Goal: Task Accomplishment & Management: Manage account settings

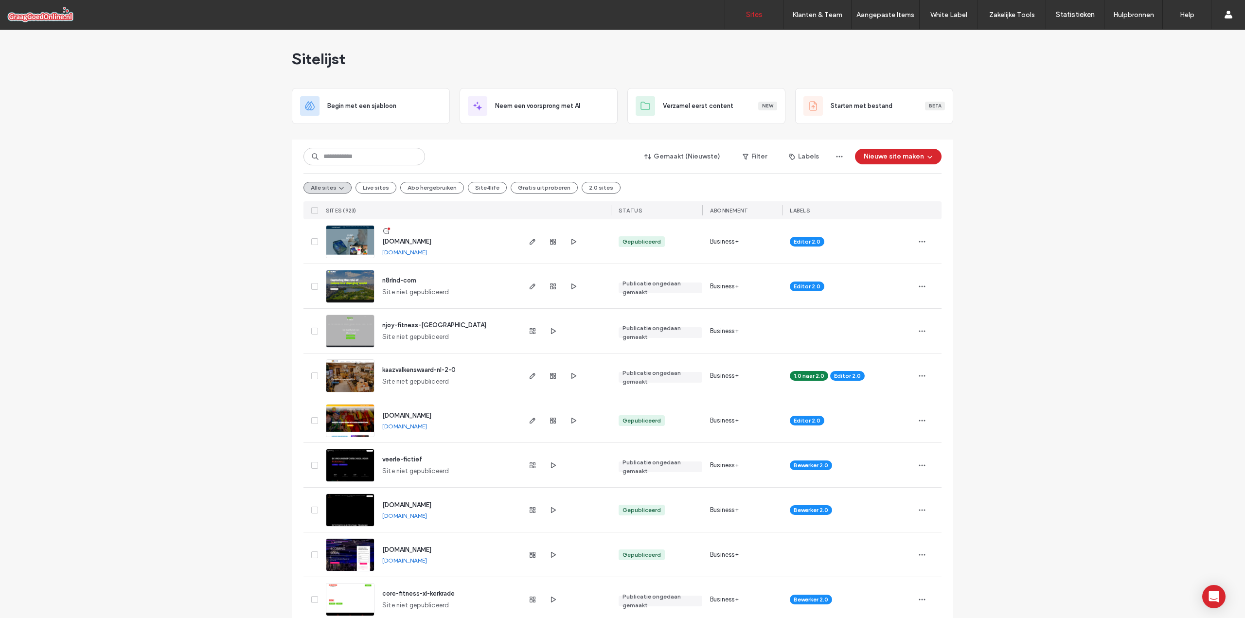
click at [413, 255] on link "www.lung-games.com" at bounding box center [404, 251] width 45 height 7
click at [339, 148] on input at bounding box center [364, 157] width 122 height 18
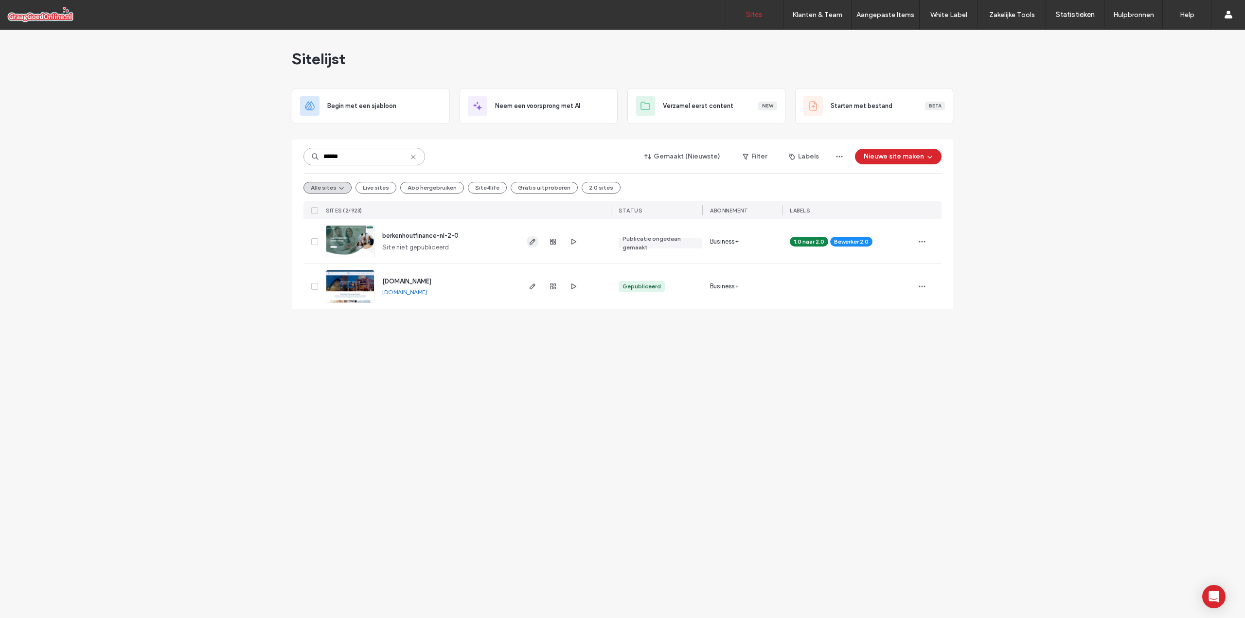
type input "******"
drag, startPoint x: 531, startPoint y: 236, endPoint x: 527, endPoint y: 247, distance: 11.1
click at [531, 236] on span "button" at bounding box center [533, 242] width 12 height 12
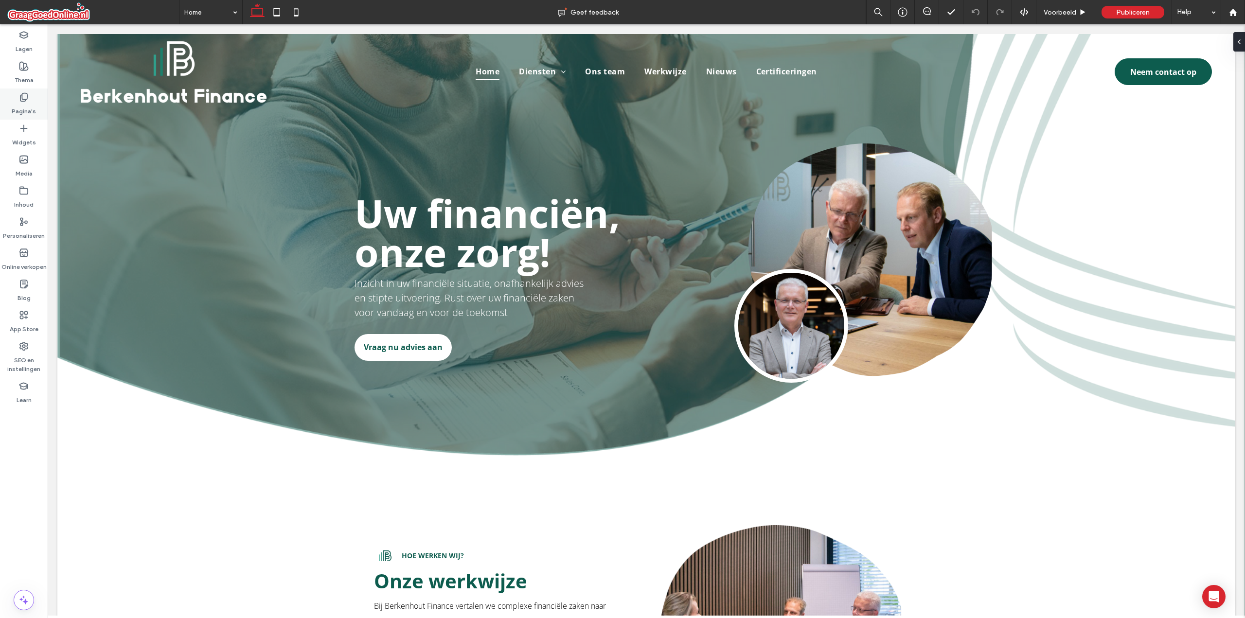
click at [30, 112] on label "Pagina's" at bounding box center [24, 109] width 24 height 14
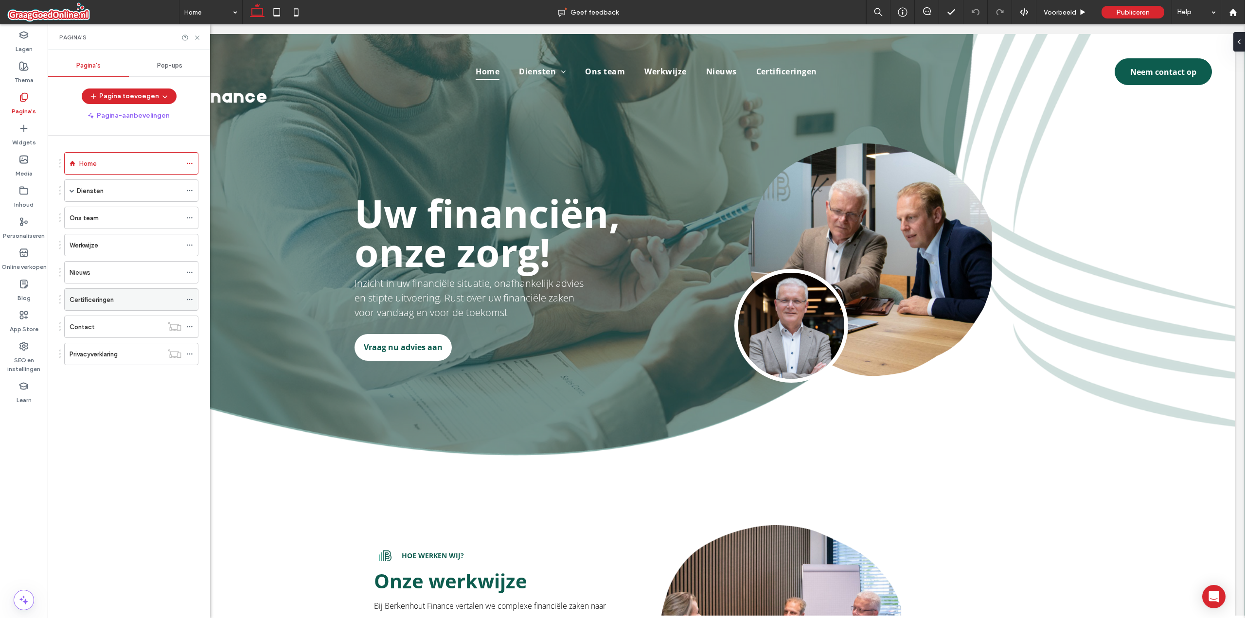
click at [94, 304] on label "Certificeringen" at bounding box center [92, 299] width 44 height 17
click at [198, 38] on use at bounding box center [197, 37] width 4 height 4
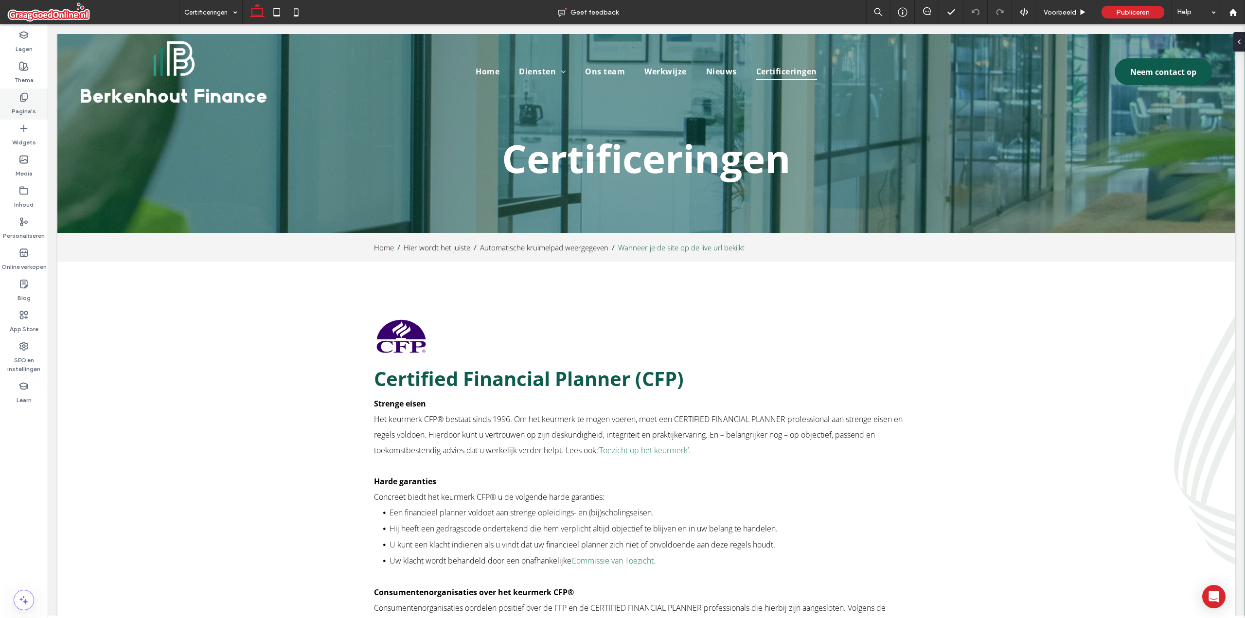
click at [8, 95] on div "Pagina's" at bounding box center [24, 103] width 48 height 31
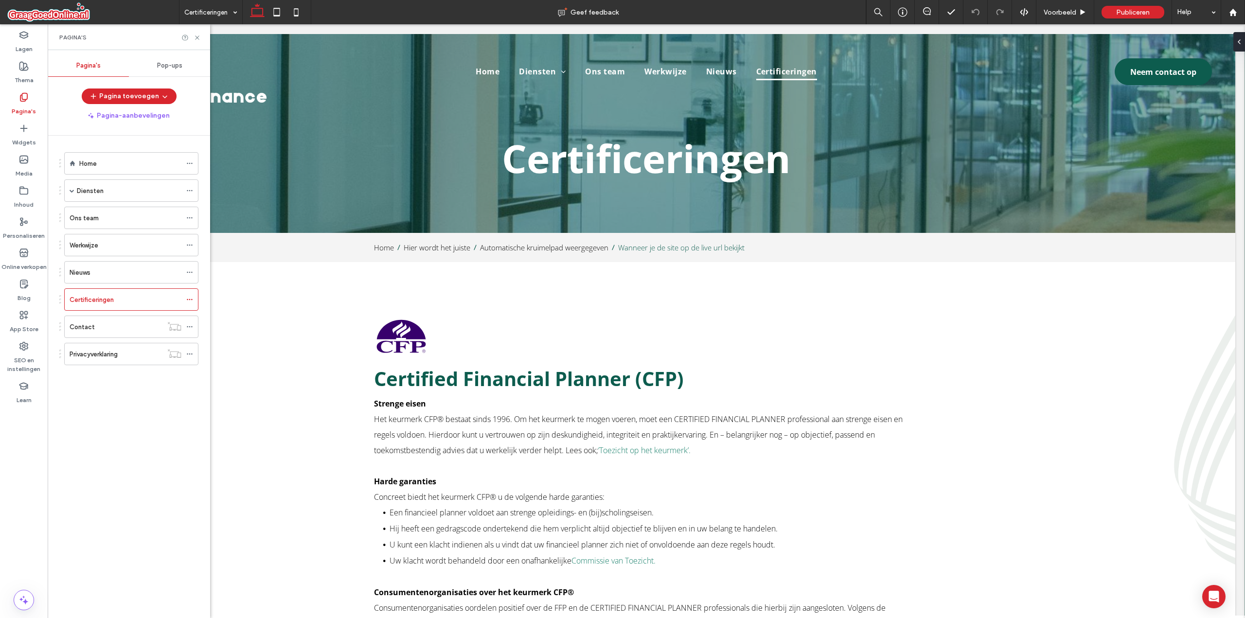
click at [131, 163] on div "Home" at bounding box center [130, 164] width 102 height 10
click at [196, 39] on use at bounding box center [197, 37] width 4 height 4
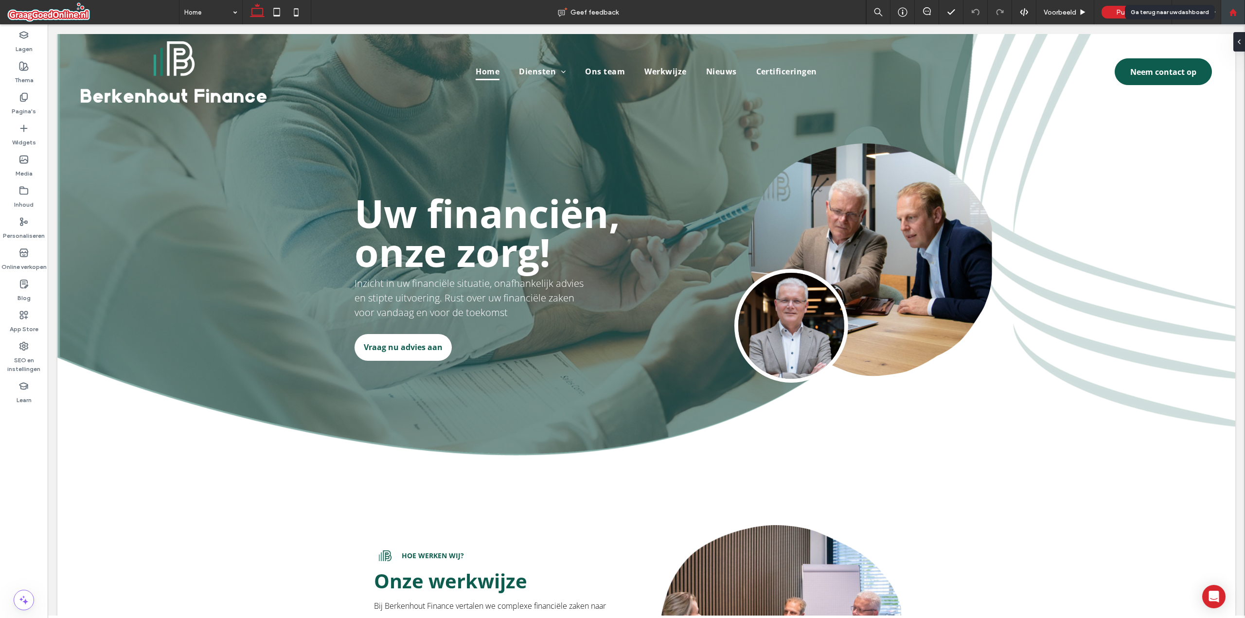
click at [1239, 18] on div at bounding box center [1232, 12] width 24 height 24
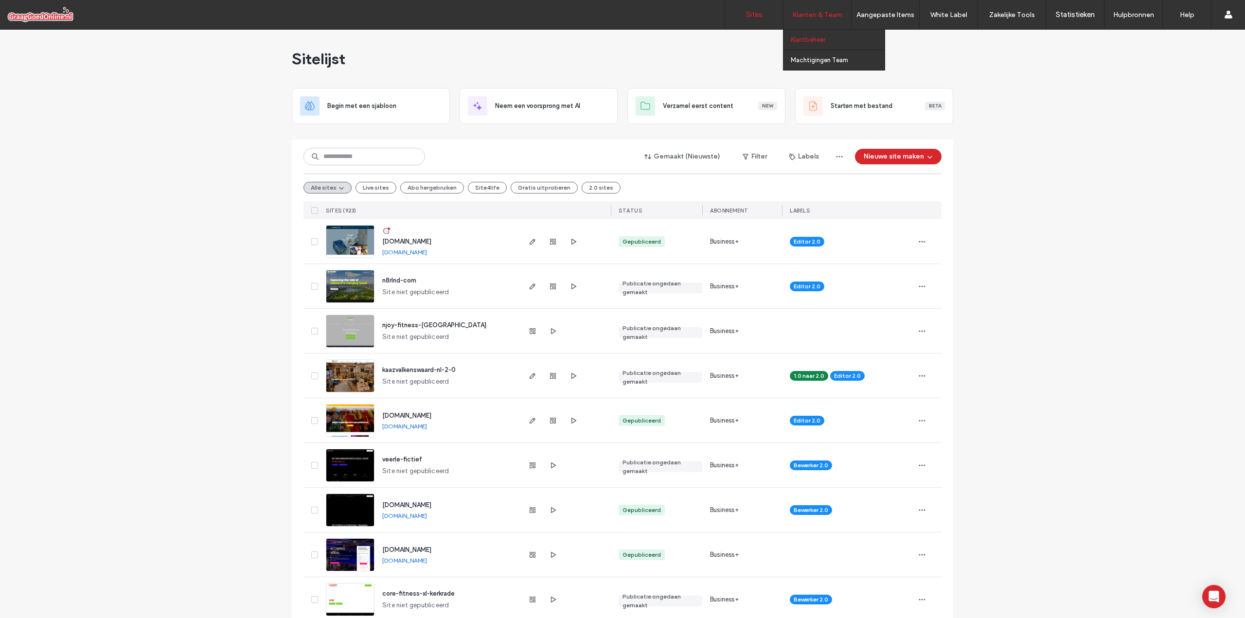
click at [802, 34] on link "Klantbeheer" at bounding box center [838, 40] width 94 height 20
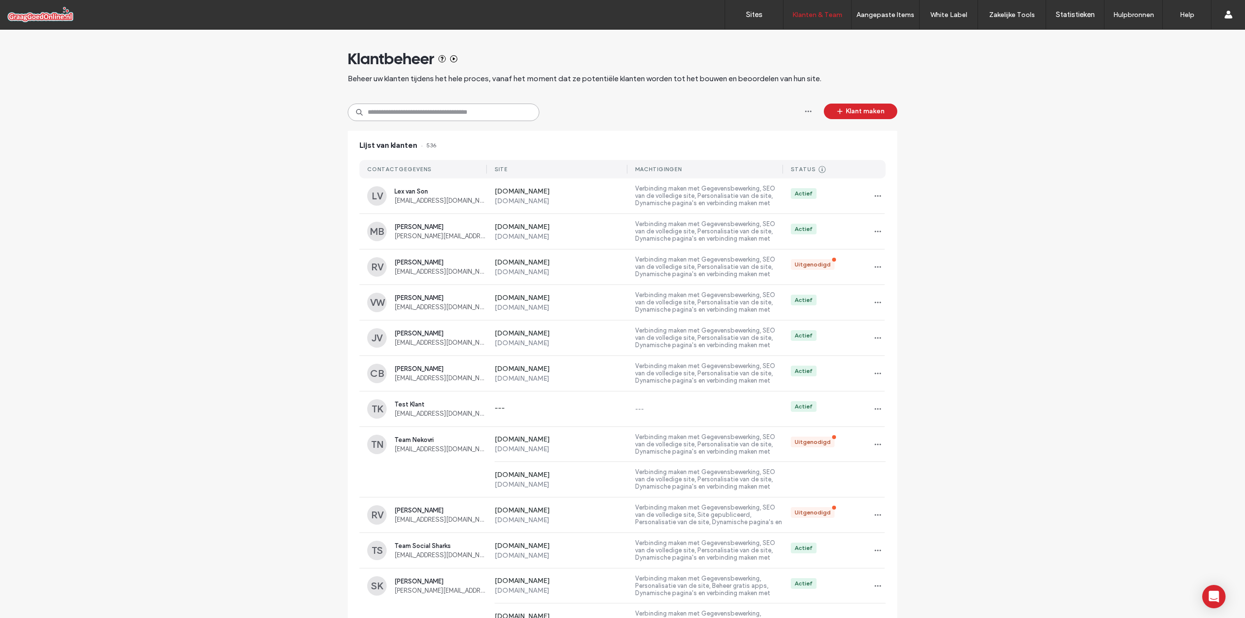
click at [393, 110] on input at bounding box center [444, 113] width 192 height 18
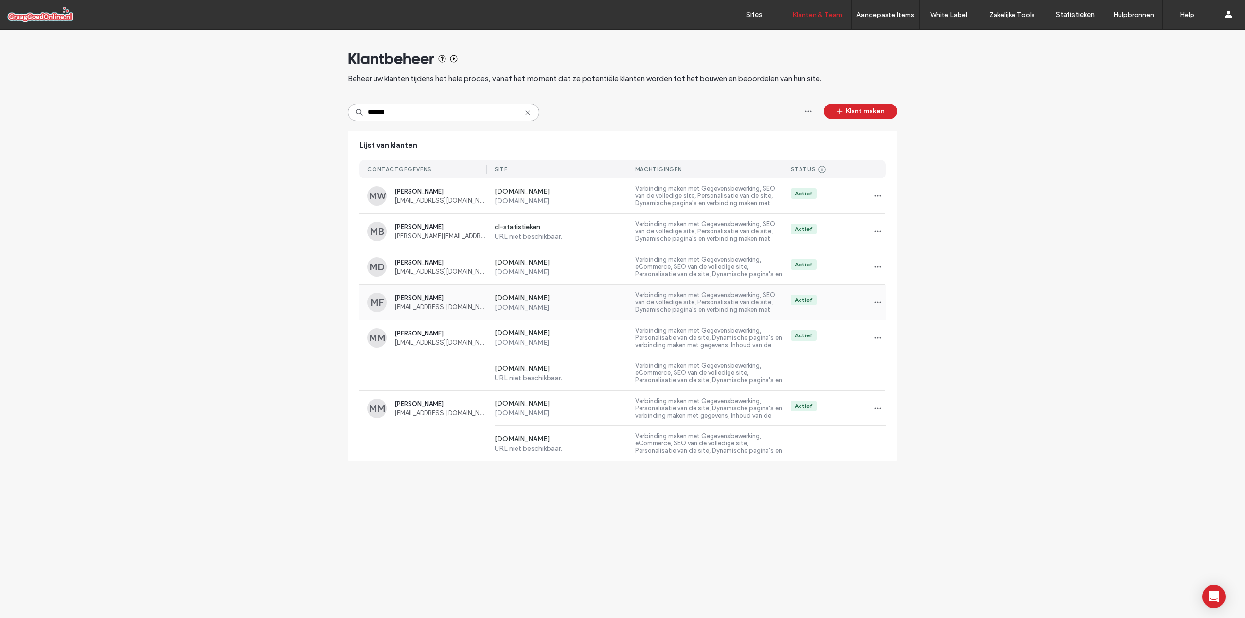
type input "*******"
click at [402, 296] on span "Maarten Franken" at bounding box center [440, 297] width 92 height 7
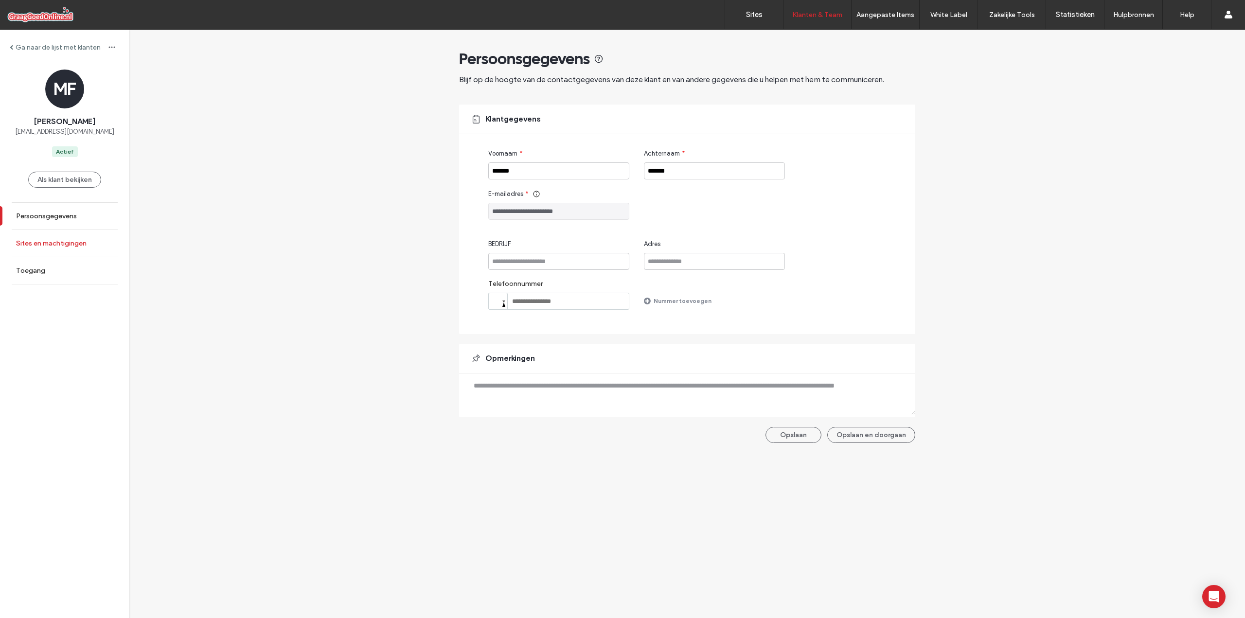
click at [76, 243] on label "Sites en machtigingen" at bounding box center [51, 243] width 71 height 8
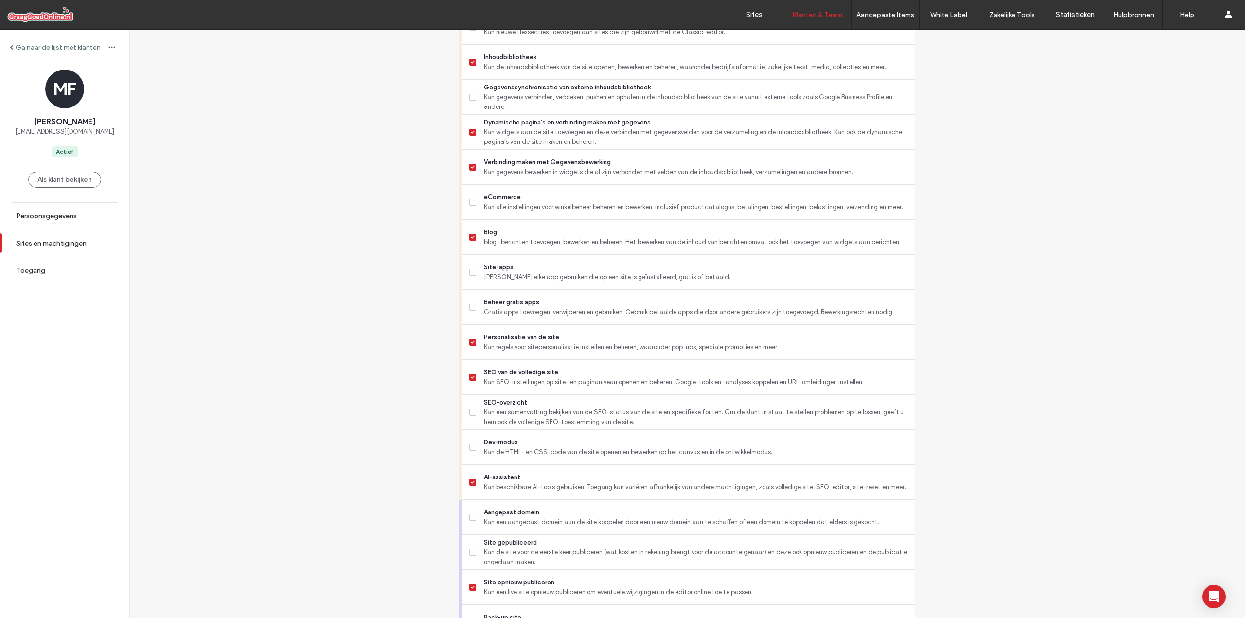
scroll to position [600, 0]
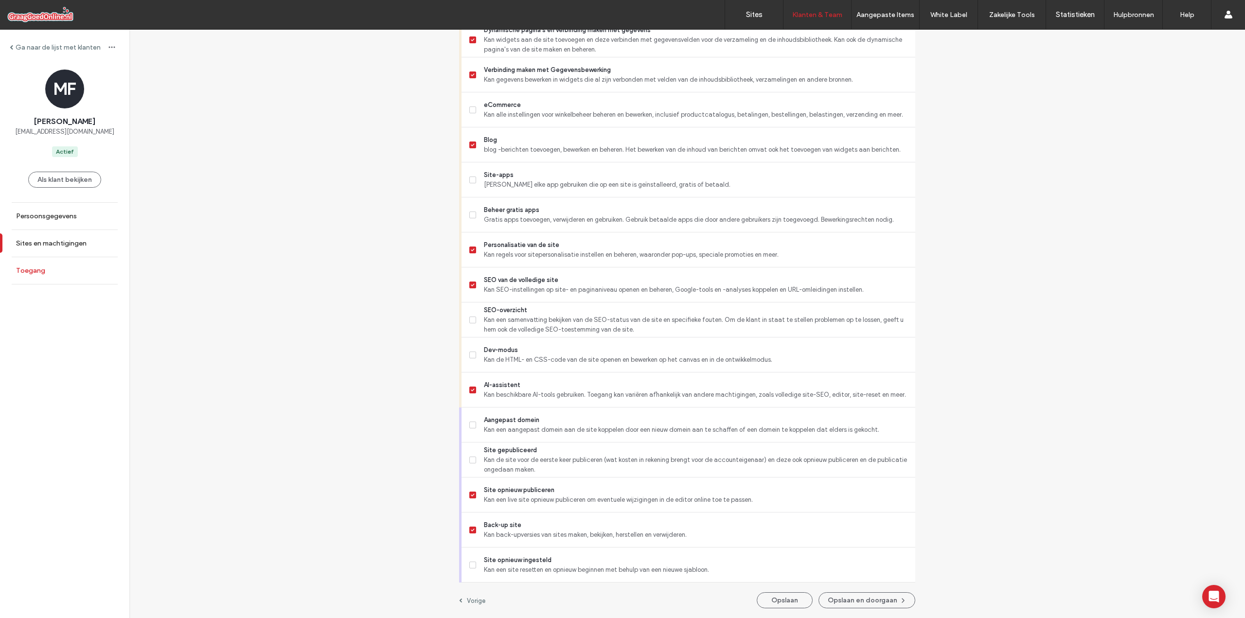
click at [61, 277] on link "Toegang" at bounding box center [64, 270] width 129 height 27
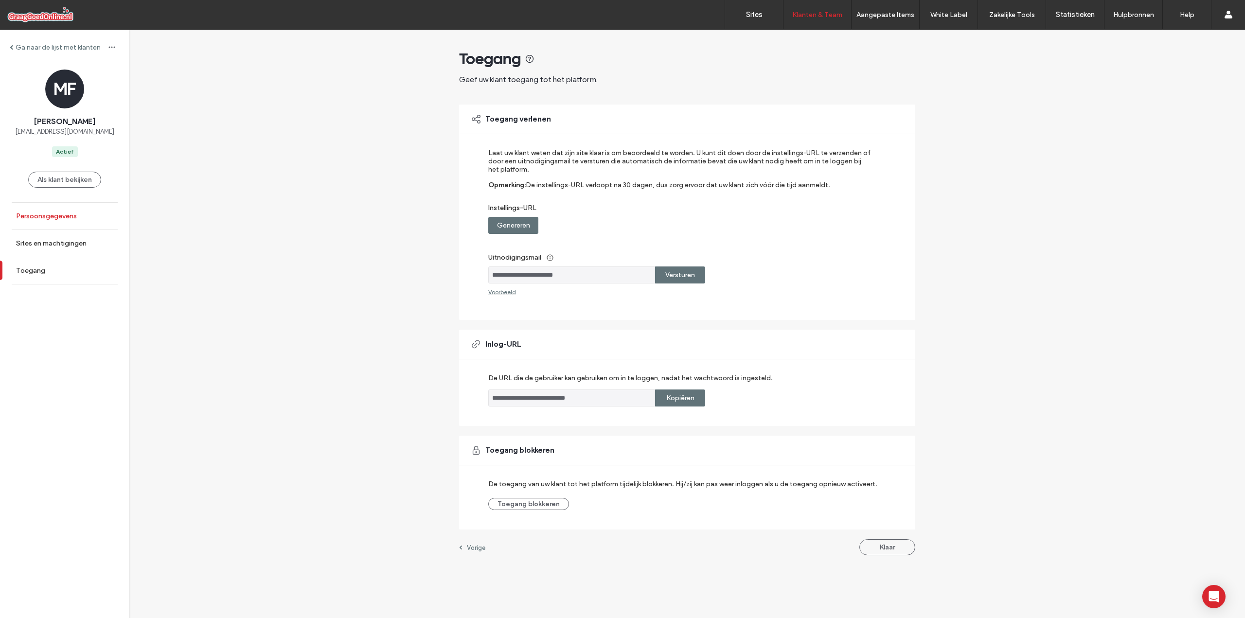
click at [63, 221] on link "Persoonsgegevens" at bounding box center [64, 216] width 129 height 27
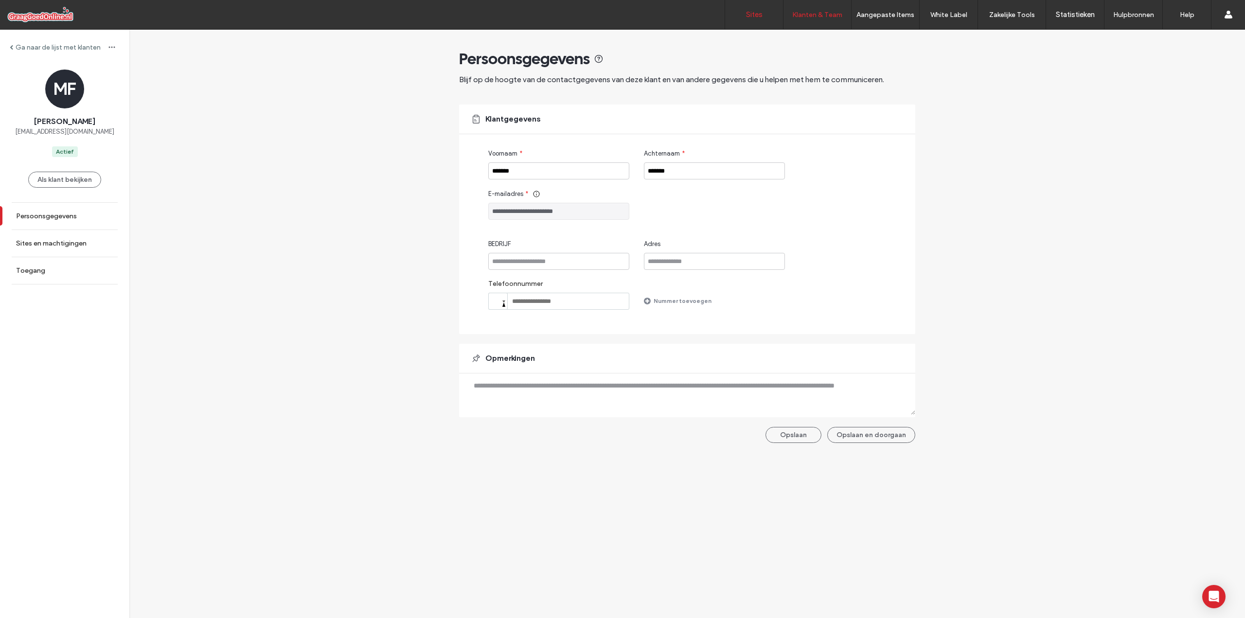
click at [766, 10] on link "Sites" at bounding box center [754, 14] width 58 height 29
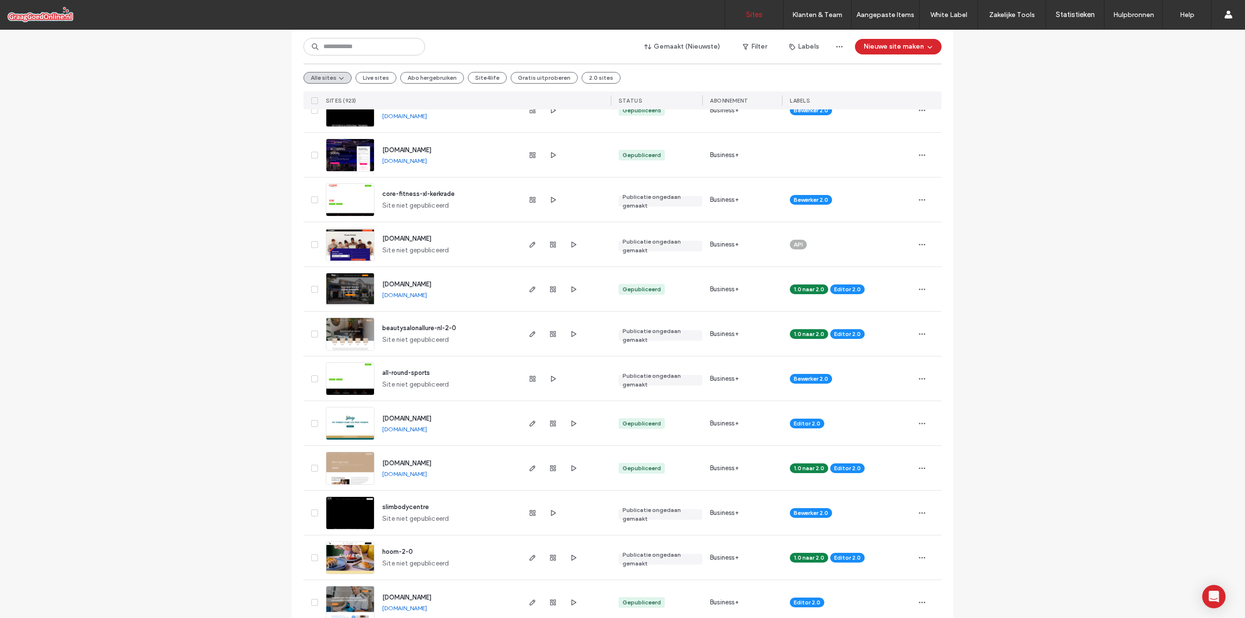
scroll to position [438, 0]
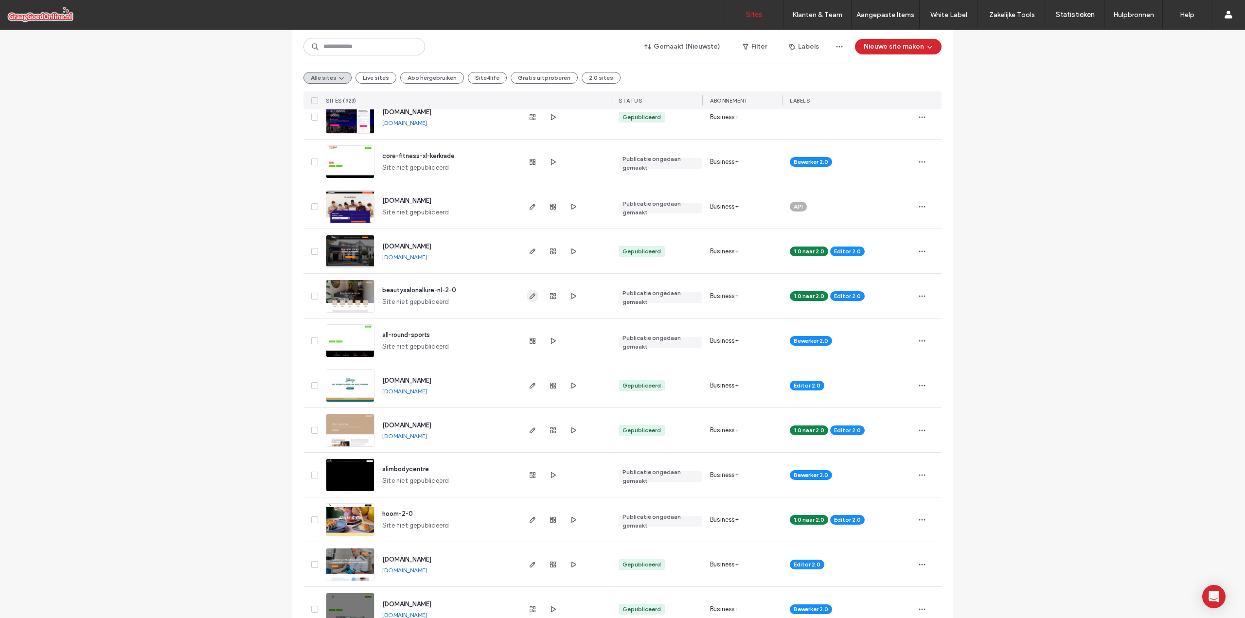
click at [527, 292] on span "button" at bounding box center [533, 296] width 12 height 12
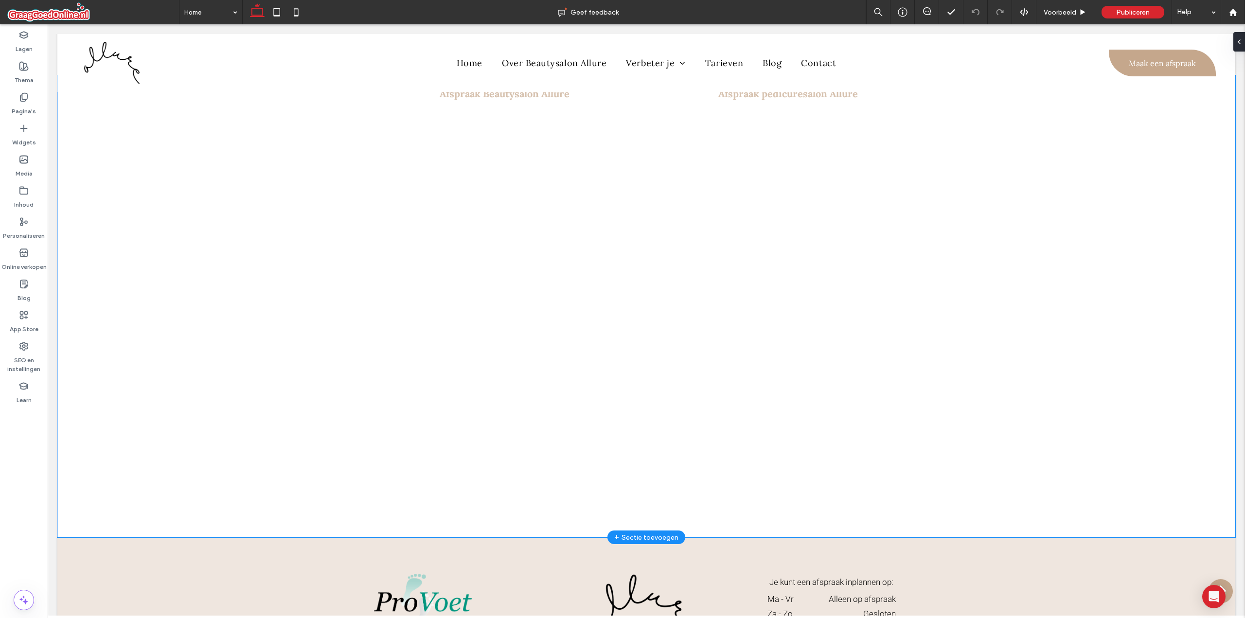
scroll to position [1118, 0]
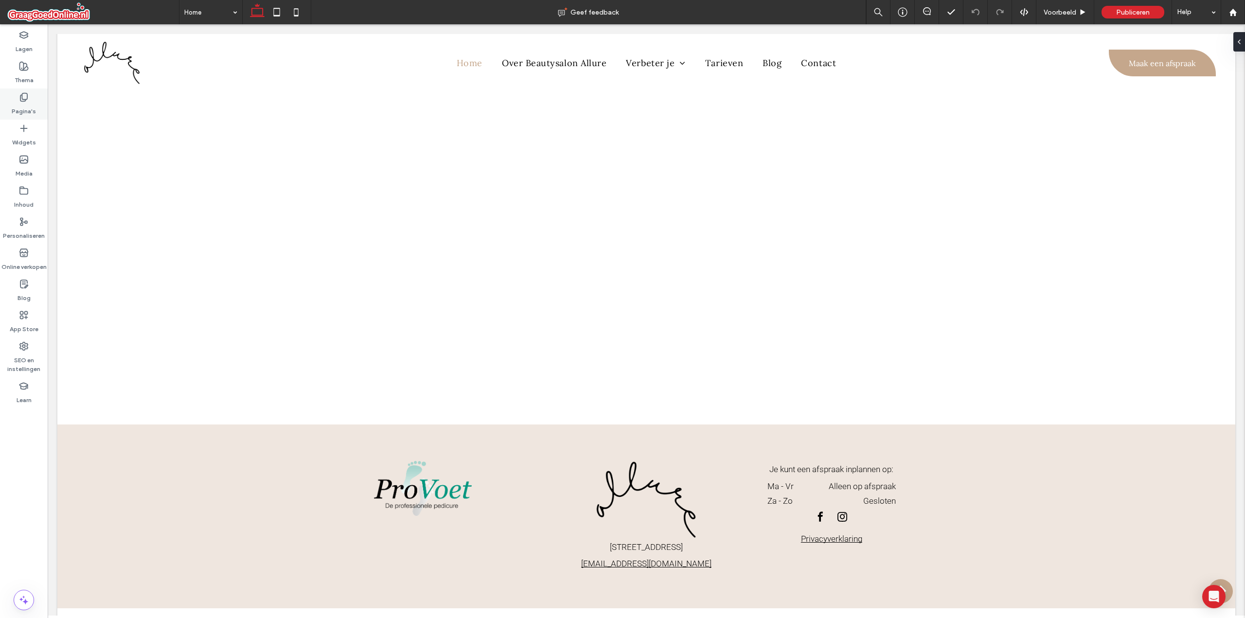
click at [31, 105] on label "Pagina's" at bounding box center [24, 109] width 24 height 14
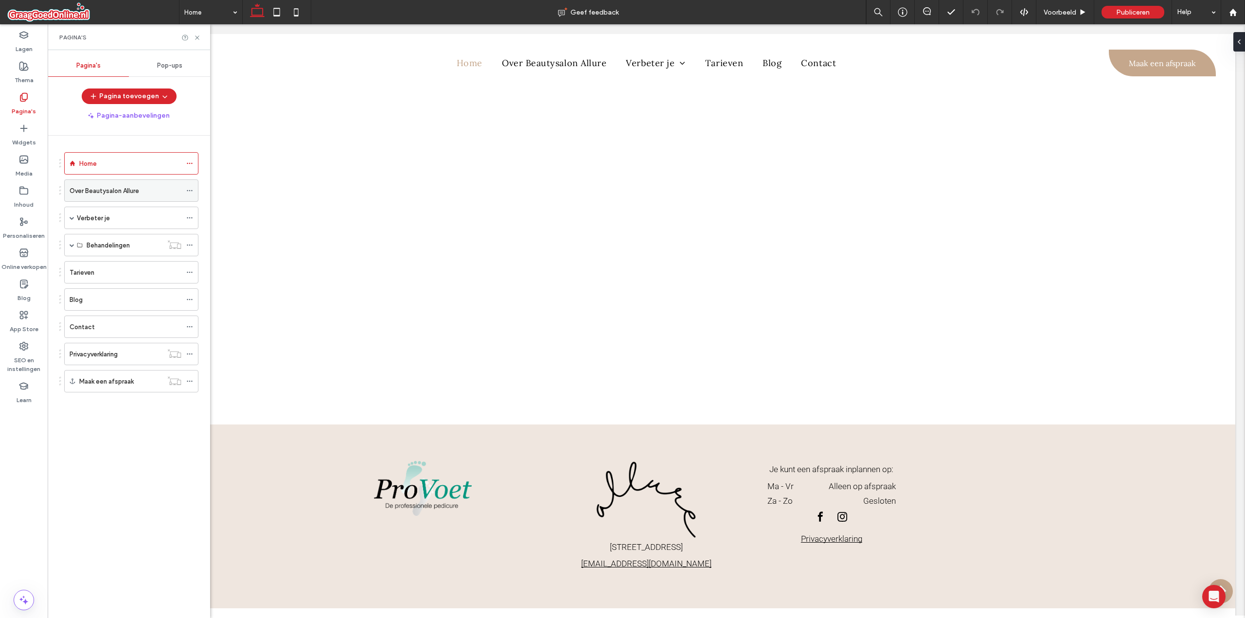
click at [98, 189] on label "Over Beautysalon Allure" at bounding box center [105, 190] width 70 height 17
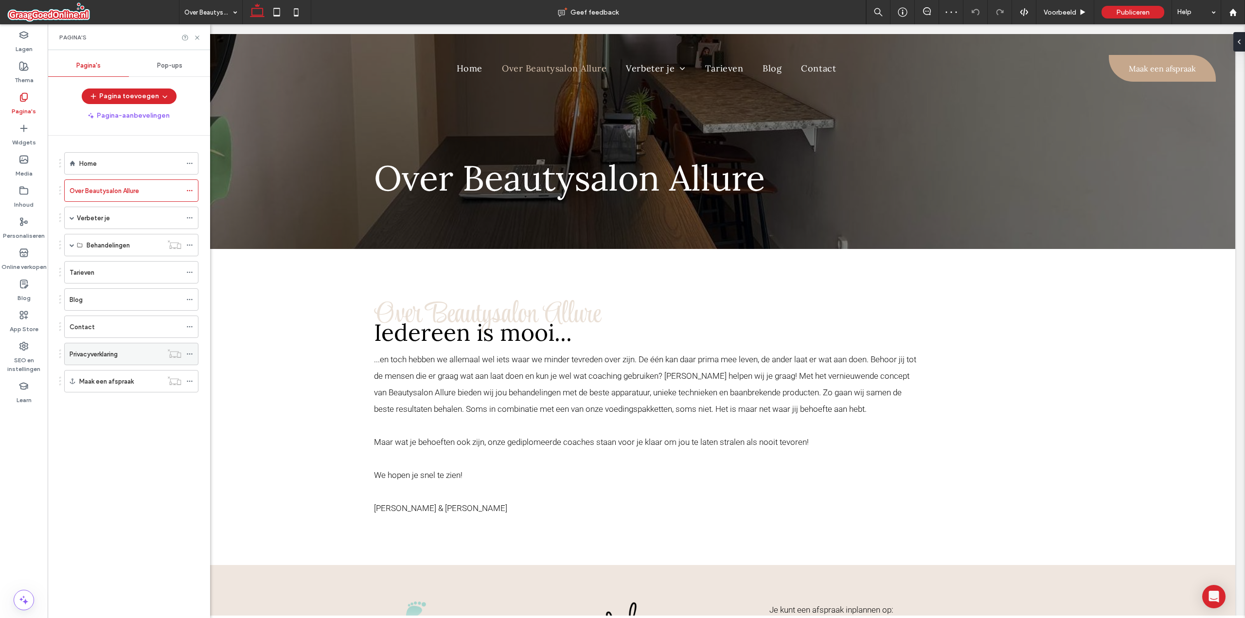
click at [103, 353] on label "Privacyverklaring" at bounding box center [94, 354] width 48 height 17
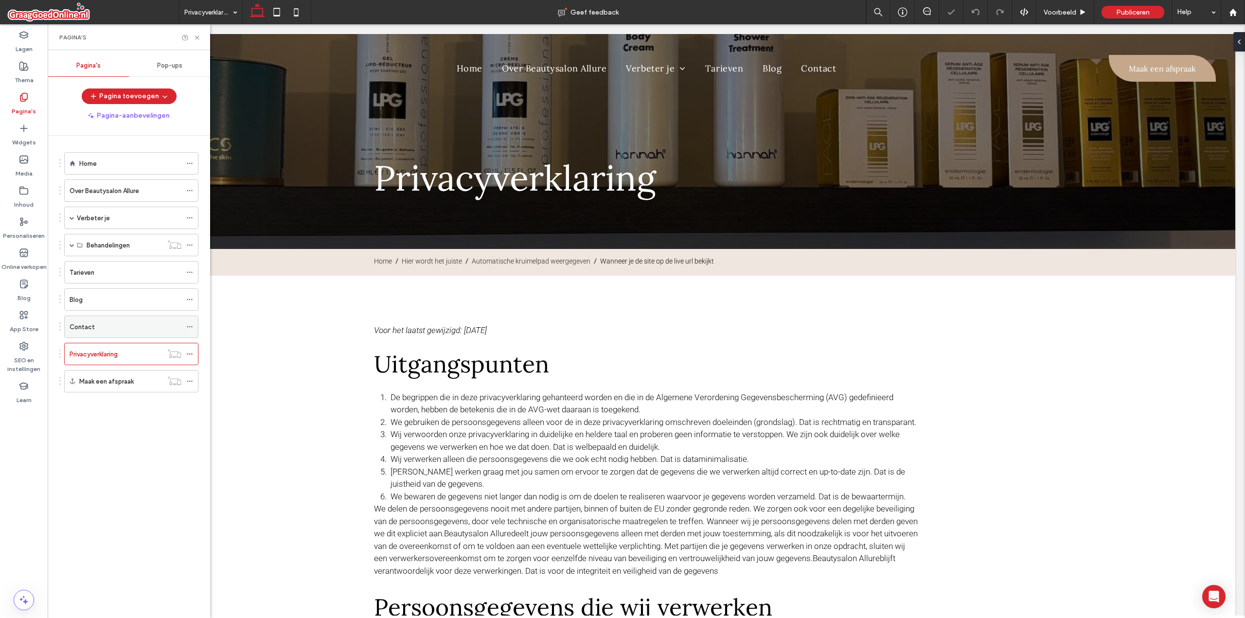
click at [103, 330] on div "Contact" at bounding box center [126, 327] width 112 height 10
click at [106, 304] on div "Blog" at bounding box center [126, 300] width 112 height 10
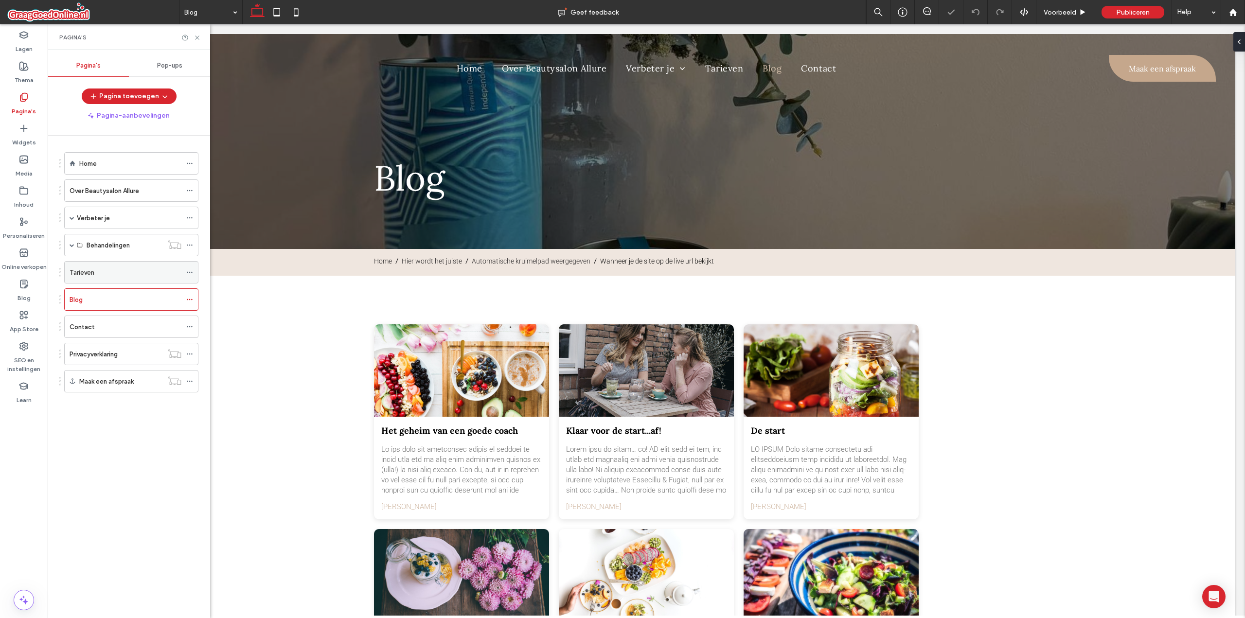
click at [105, 280] on div "Tarieven" at bounding box center [126, 272] width 112 height 21
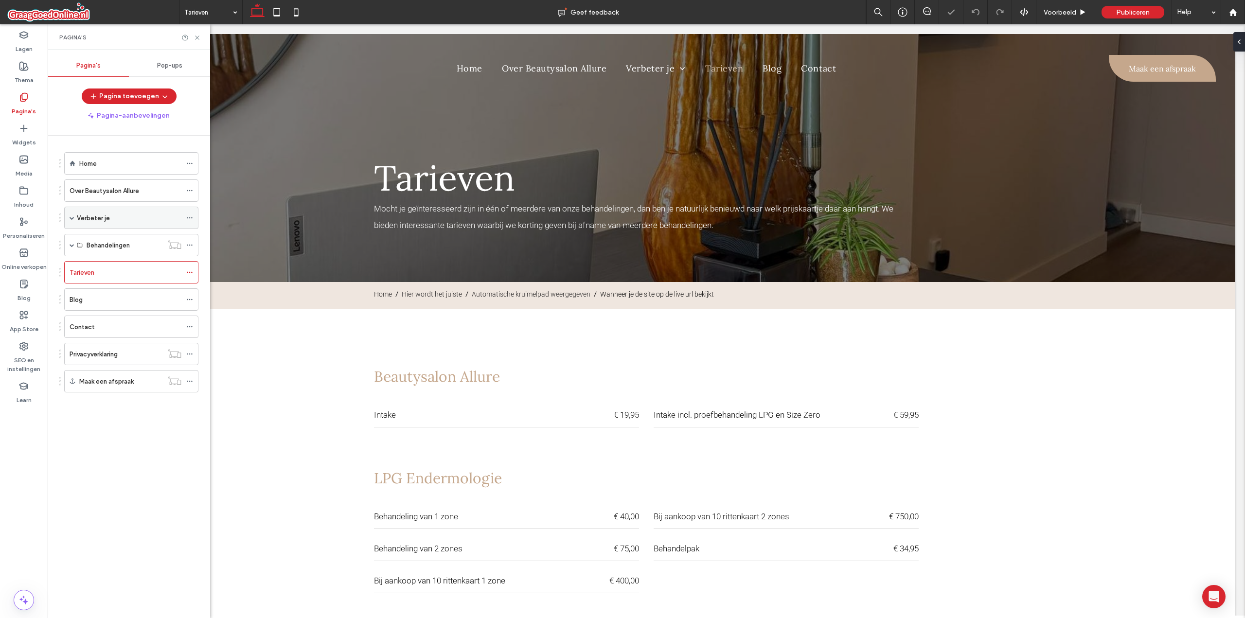
click at [88, 210] on div "Verbeter je" at bounding box center [129, 217] width 105 height 21
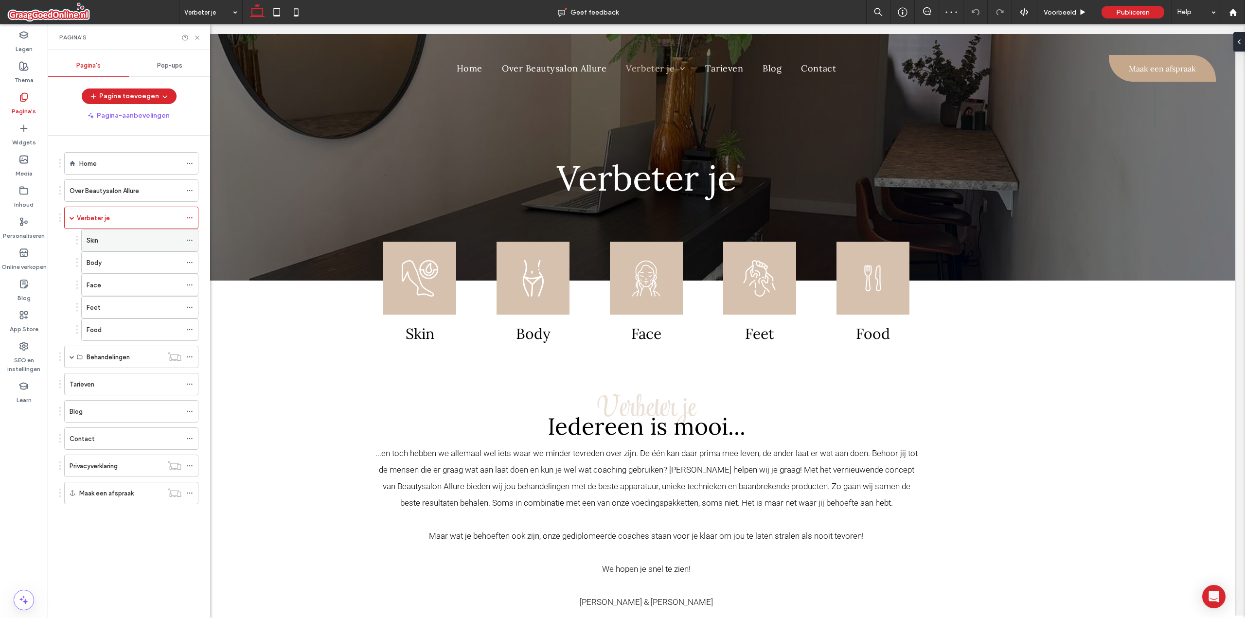
click at [92, 237] on label "Skin" at bounding box center [93, 240] width 12 height 17
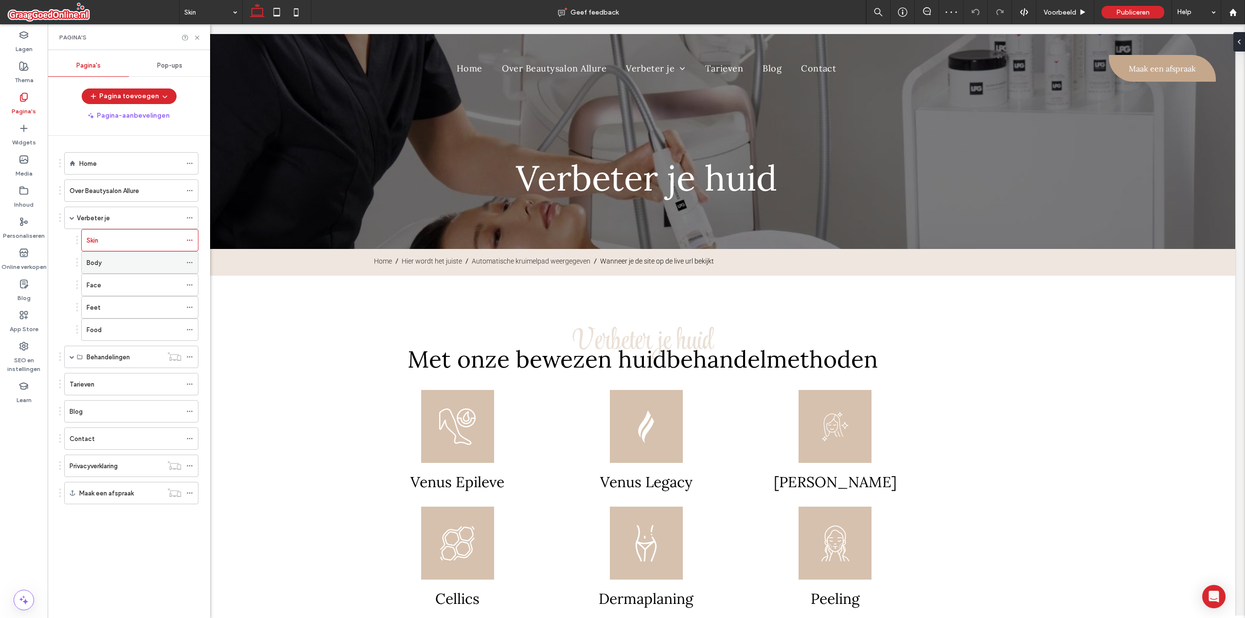
click at [105, 260] on div "Body" at bounding box center [134, 263] width 95 height 10
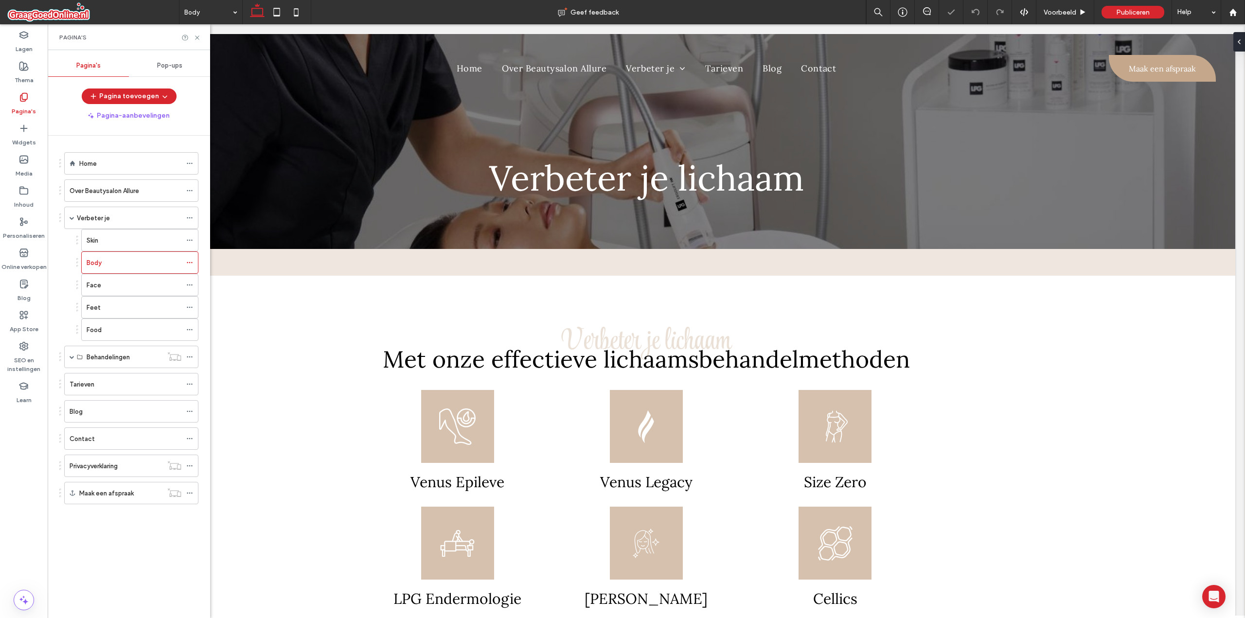
click at [108, 280] on div "Face" at bounding box center [134, 285] width 95 height 10
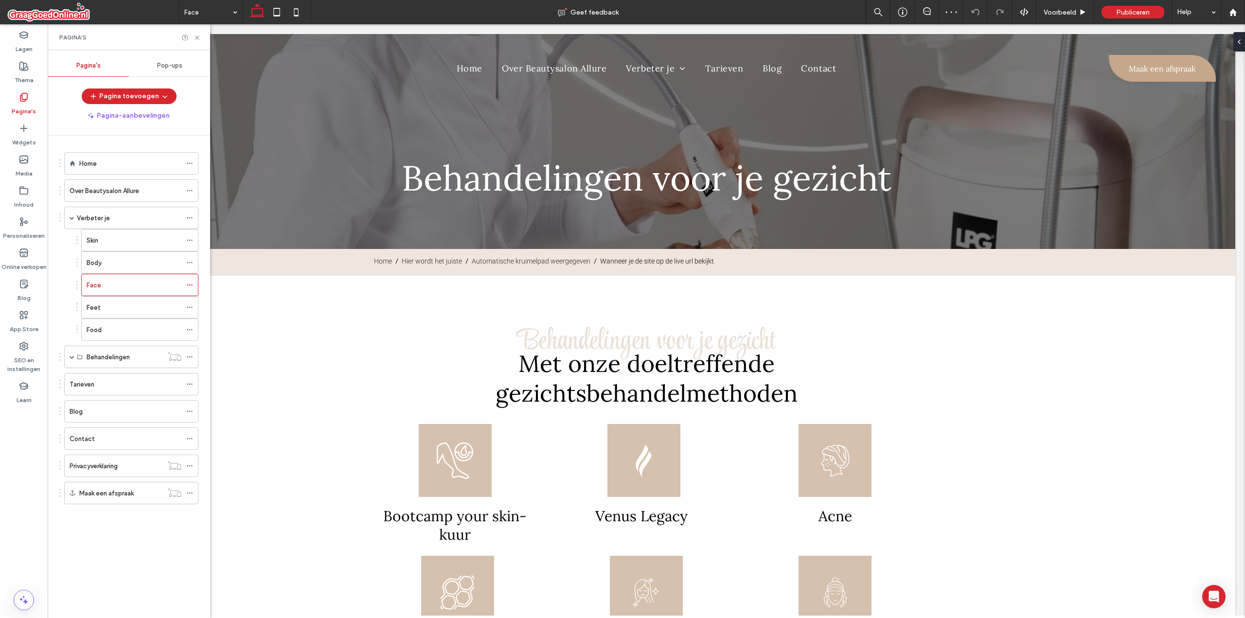
click at [112, 302] on div "Feet" at bounding box center [134, 307] width 95 height 10
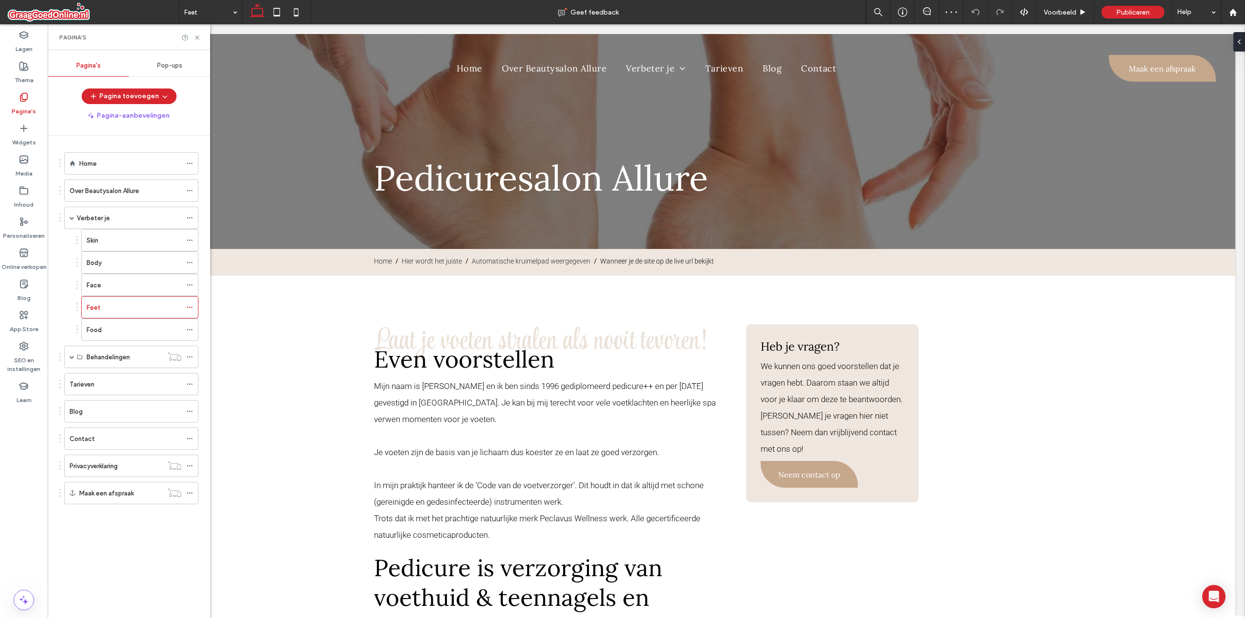
click at [111, 326] on div "Food" at bounding box center [134, 330] width 95 height 10
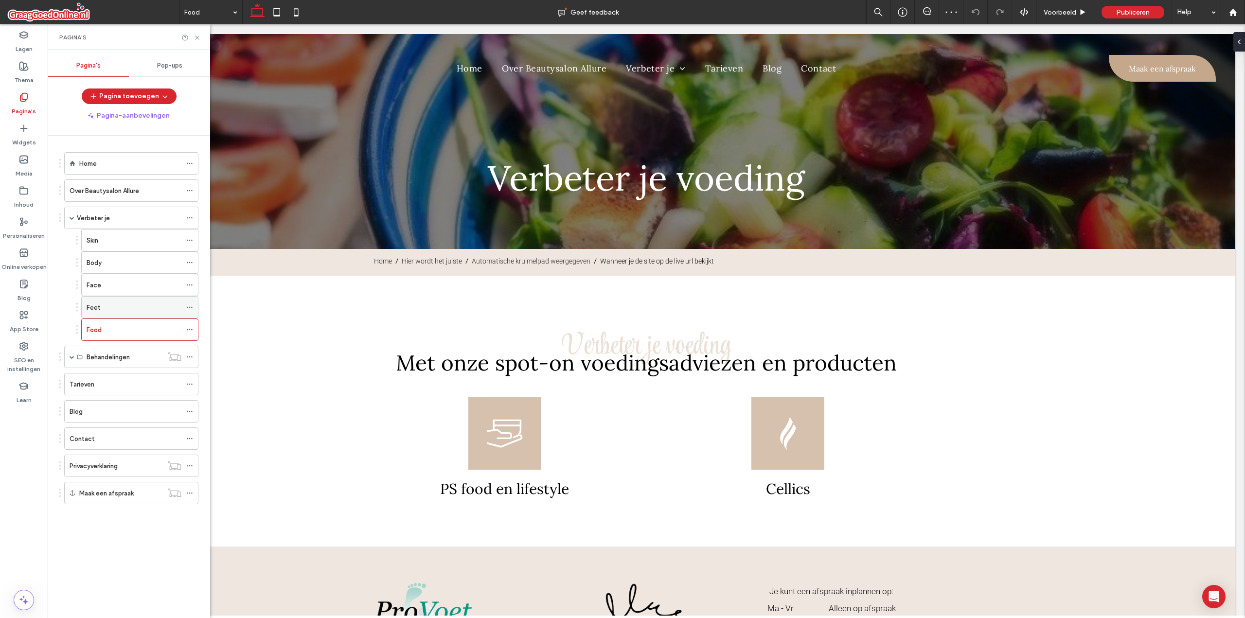
click at [112, 306] on div "Feet" at bounding box center [134, 307] width 95 height 10
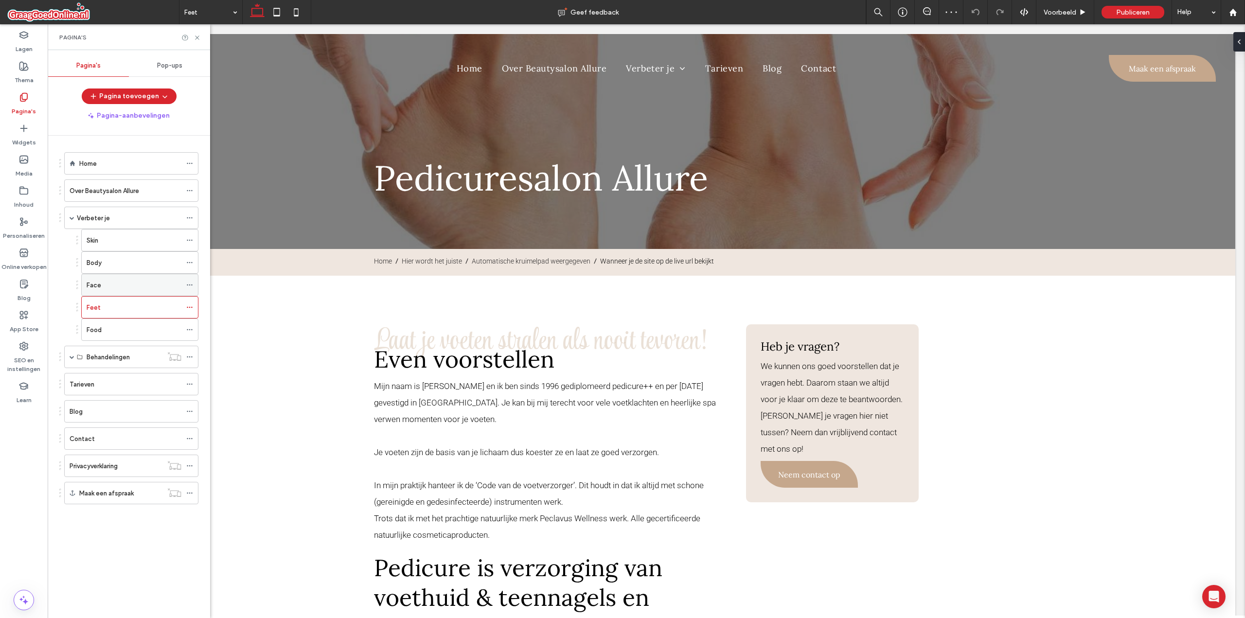
click at [114, 286] on div "Face" at bounding box center [134, 285] width 95 height 10
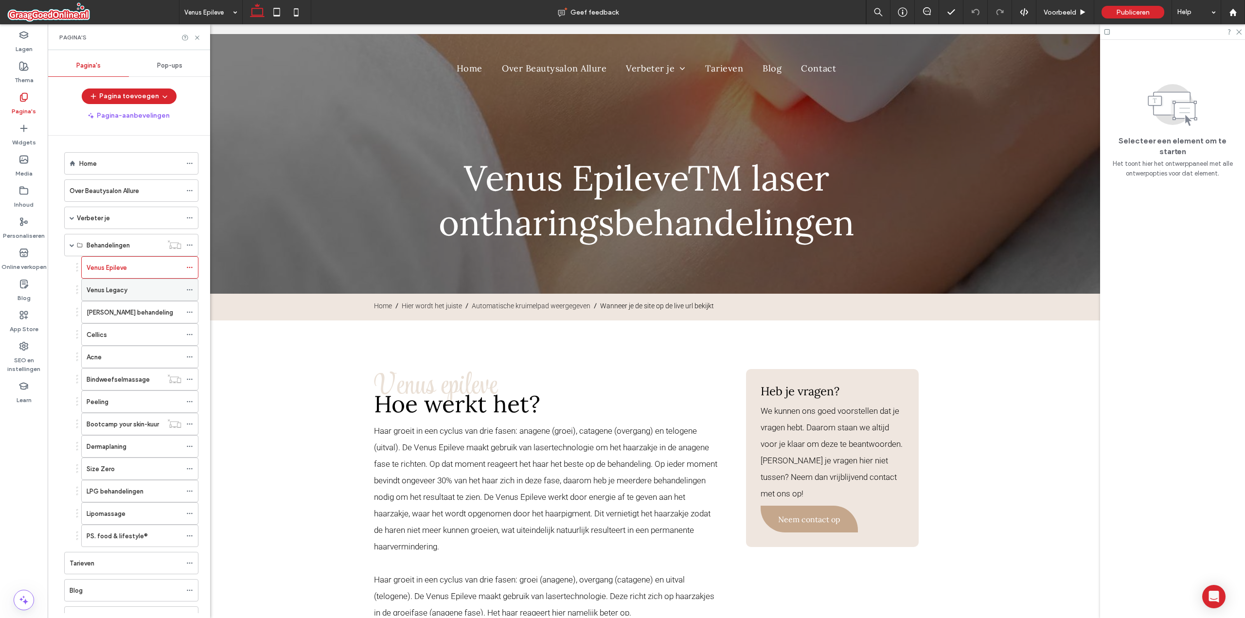
click at [110, 292] on label "Venus Legacy" at bounding box center [107, 290] width 41 height 17
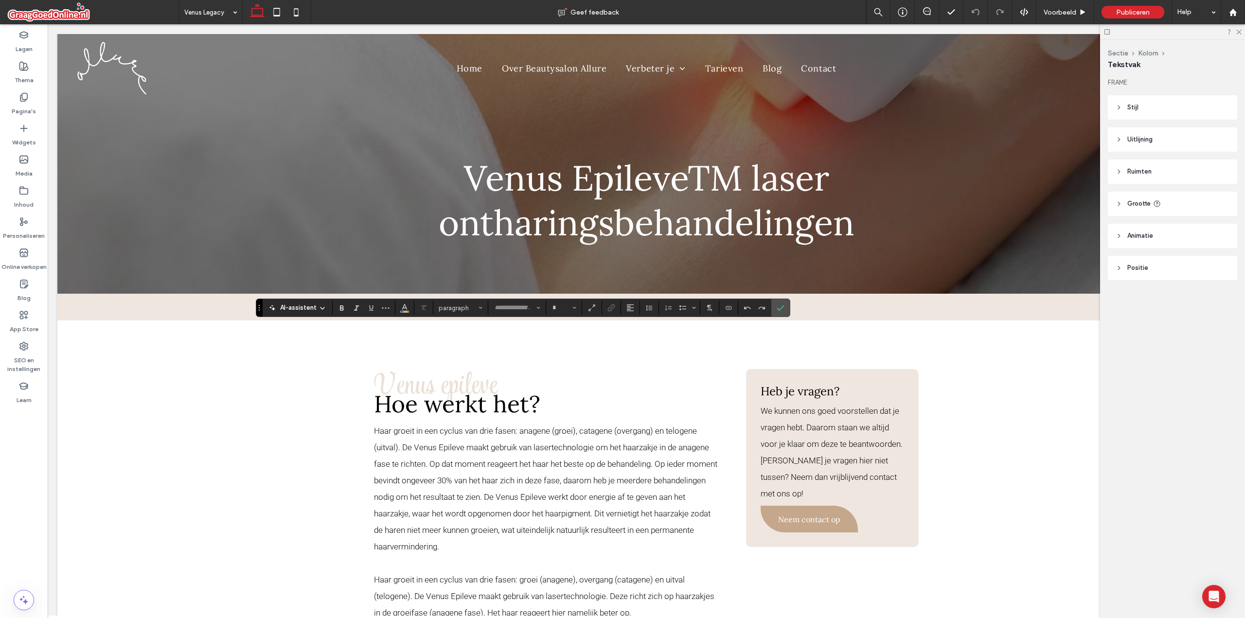
type input "**********"
type input "**"
click at [21, 108] on label "Pagina's" at bounding box center [24, 109] width 24 height 14
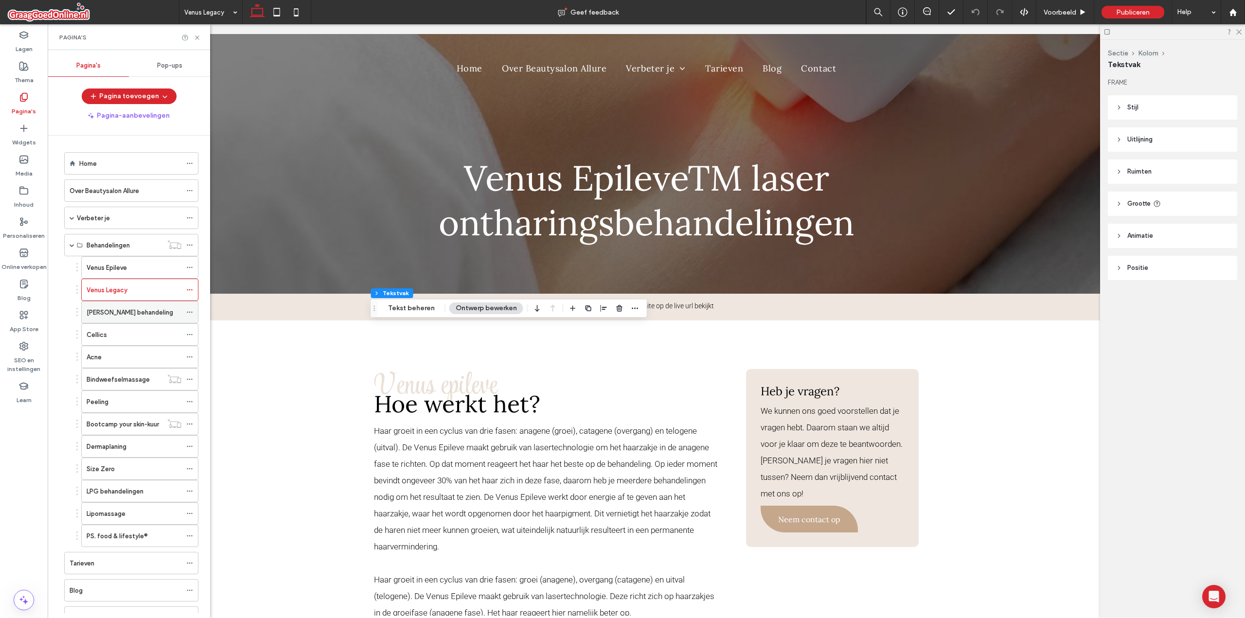
click at [126, 316] on label "[PERSON_NAME] behandeling" at bounding box center [130, 312] width 87 height 17
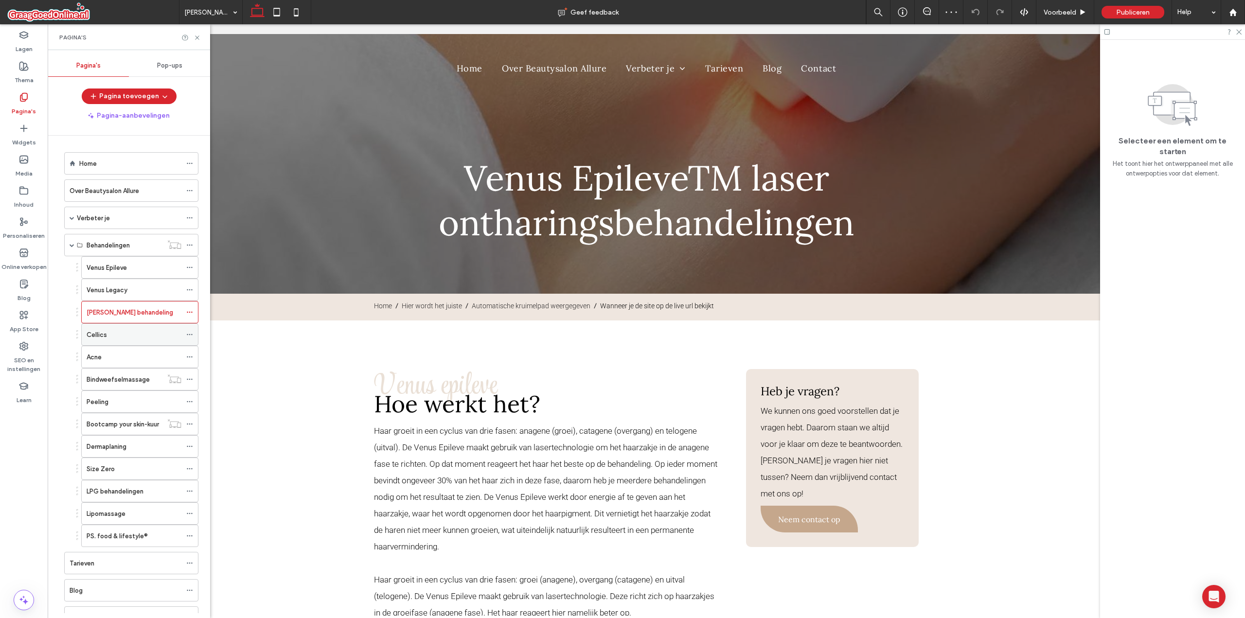
click at [129, 331] on div "Cellics" at bounding box center [134, 335] width 95 height 10
click at [189, 312] on icon at bounding box center [189, 312] width 7 height 7
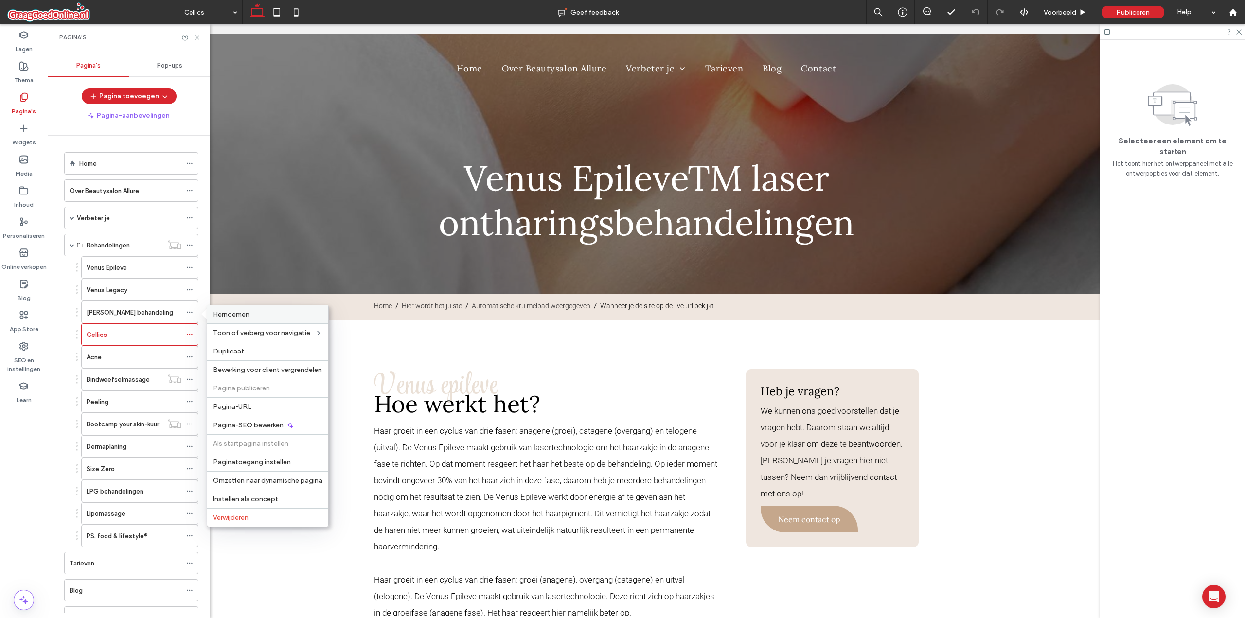
click at [236, 317] on span "Hernoemen" at bounding box center [231, 314] width 36 height 8
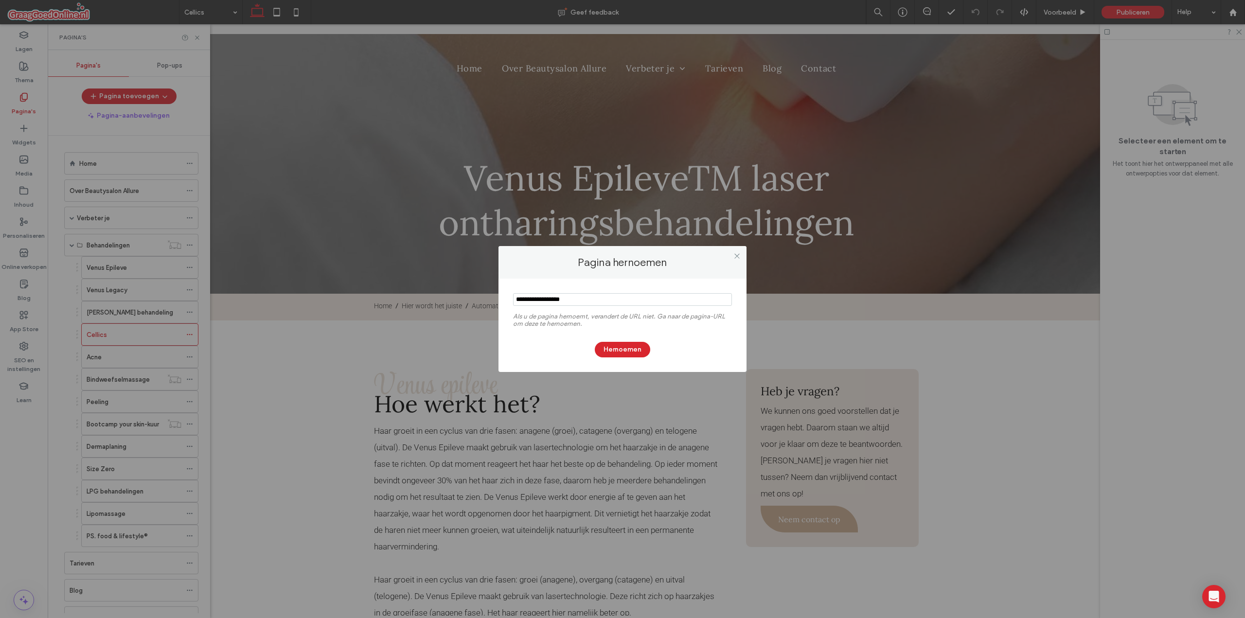
click at [559, 297] on input "notEmpty" at bounding box center [622, 299] width 219 height 13
click at [735, 255] on icon at bounding box center [736, 255] width 7 height 7
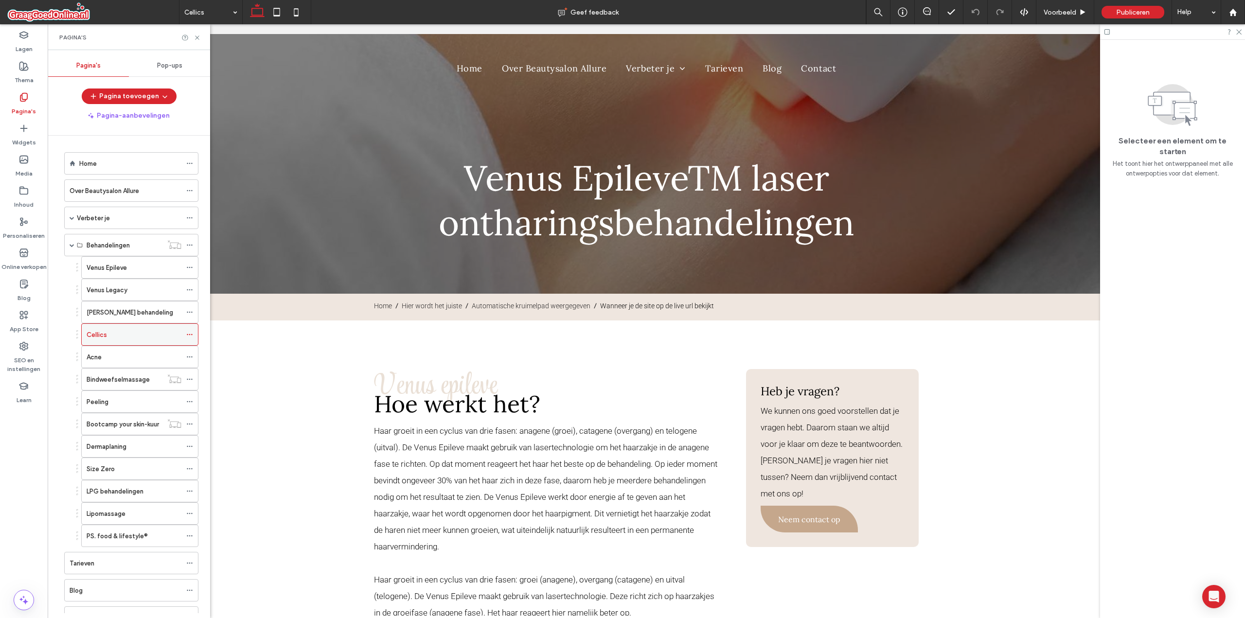
click at [192, 334] on use at bounding box center [189, 334] width 5 height 1
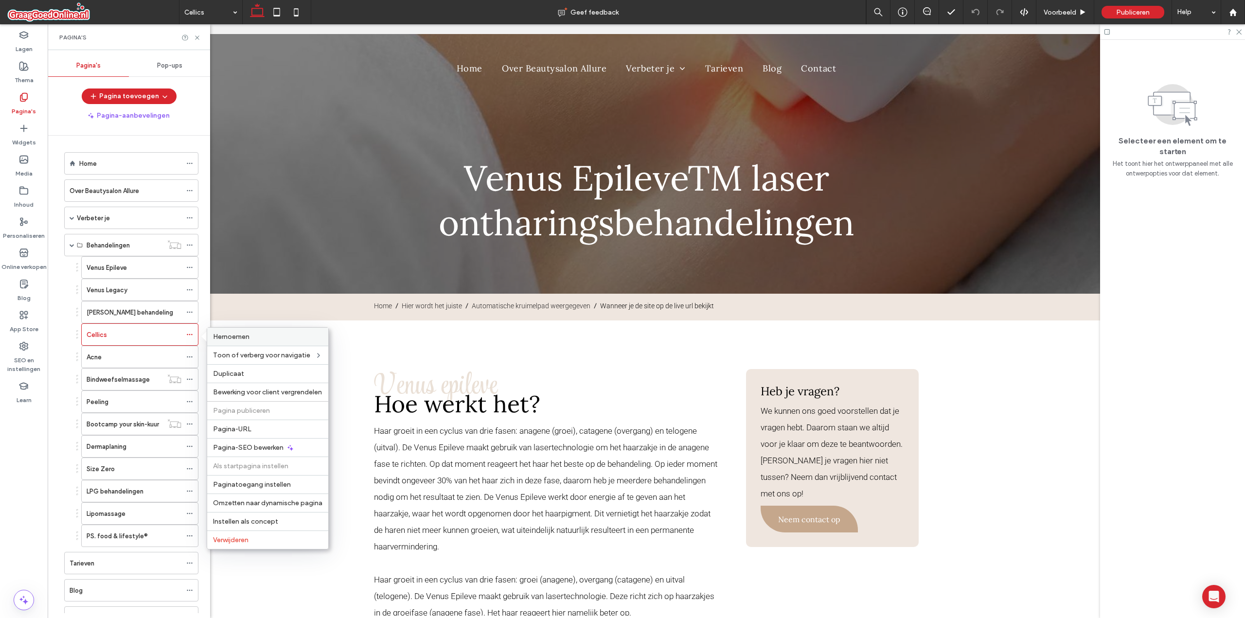
click at [257, 337] on label "Hernoemen" at bounding box center [267, 337] width 109 height 8
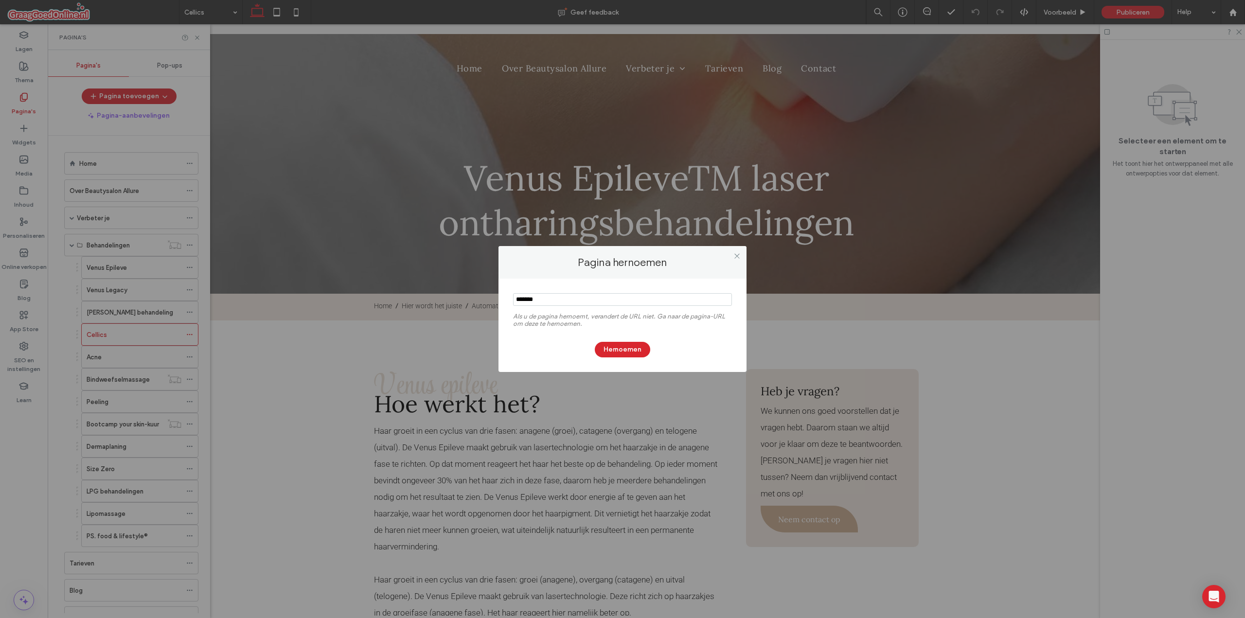
click at [565, 299] on input "notEmpty" at bounding box center [622, 299] width 219 height 13
click at [734, 254] on icon at bounding box center [736, 255] width 7 height 7
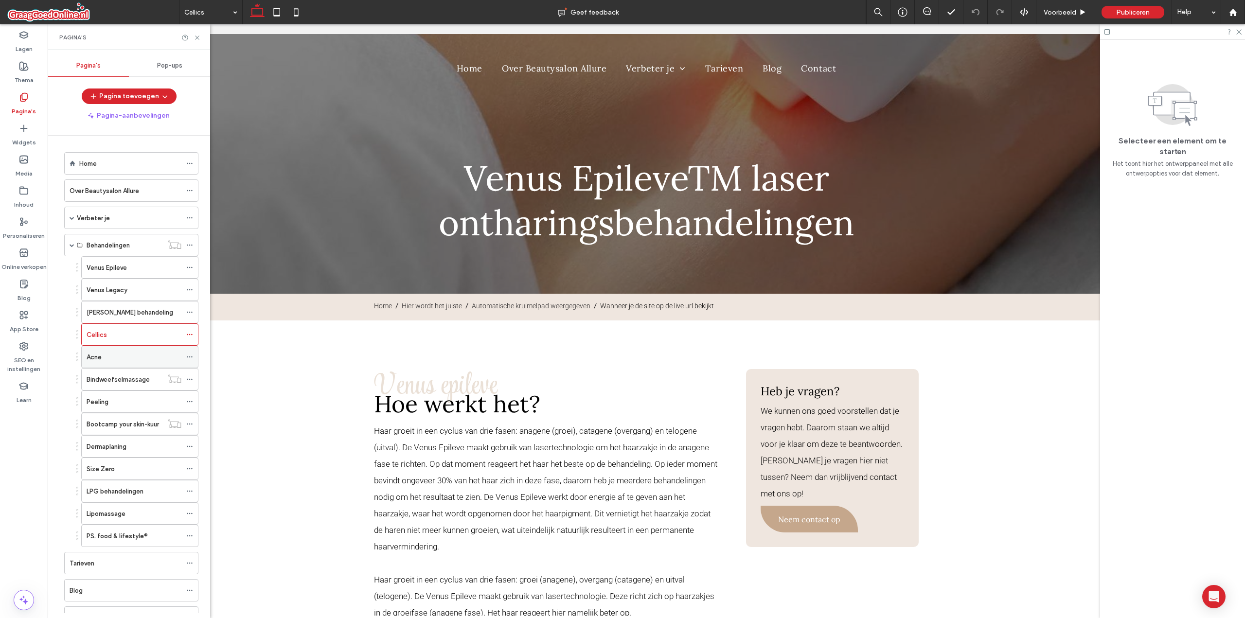
click at [190, 354] on icon at bounding box center [189, 356] width 7 height 7
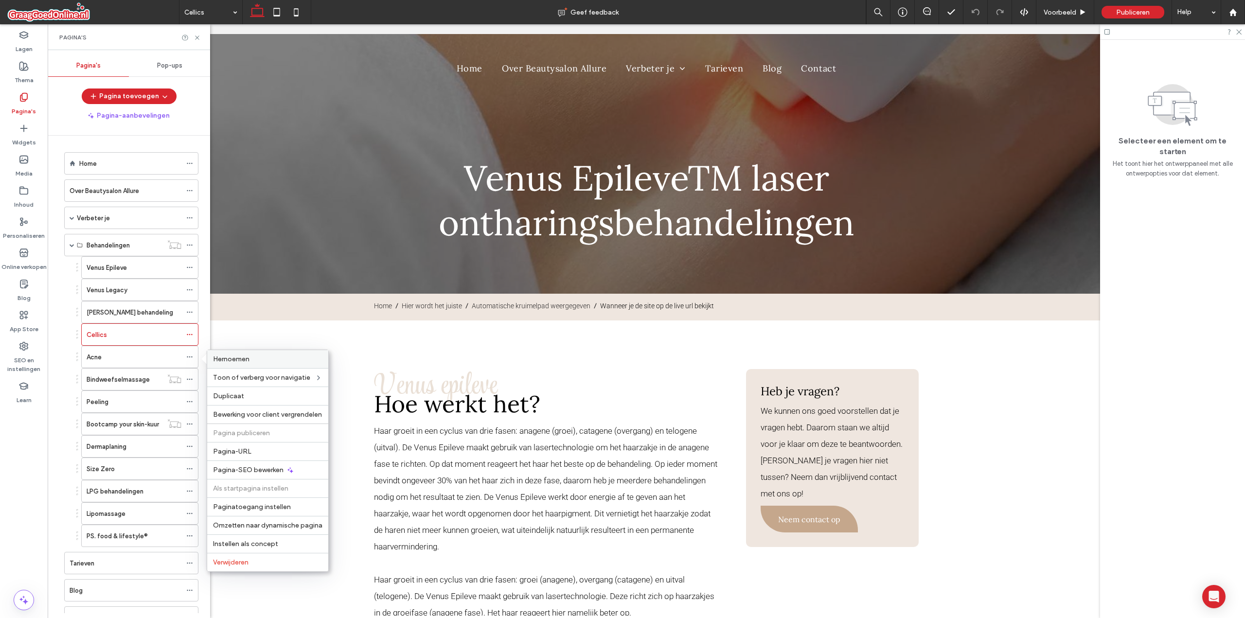
click at [234, 354] on div "Hernoemen" at bounding box center [267, 359] width 121 height 18
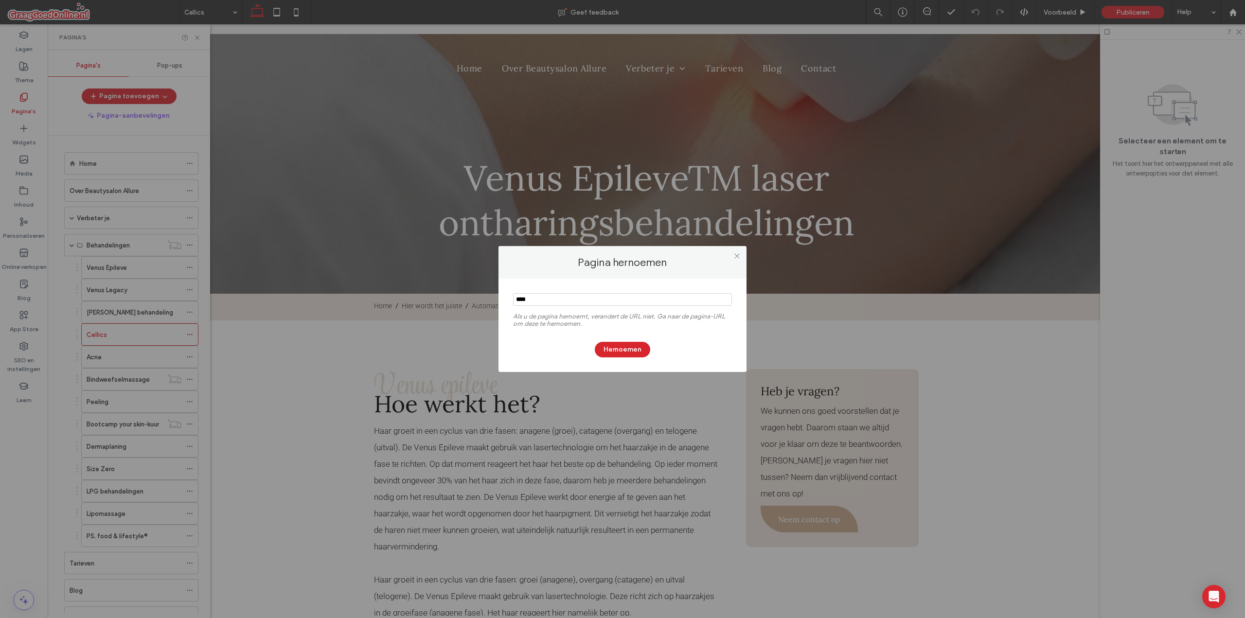
click at [595, 302] on input "notEmpty" at bounding box center [622, 299] width 219 height 13
click at [736, 258] on icon at bounding box center [736, 255] width 7 height 7
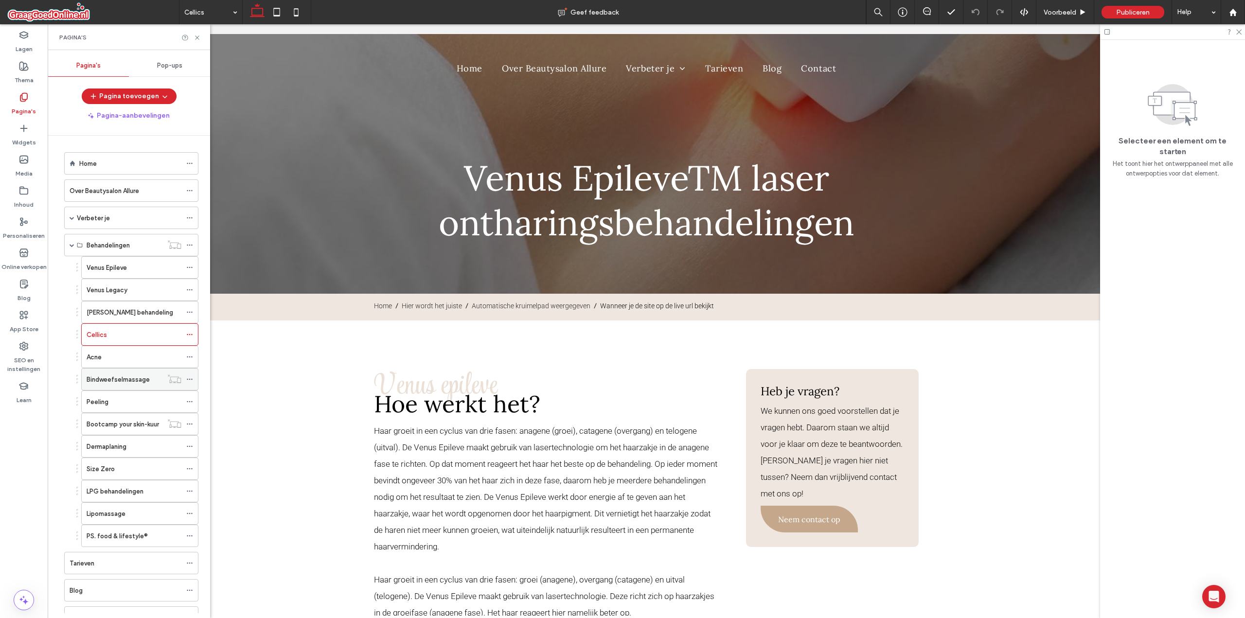
click at [190, 379] on use at bounding box center [189, 379] width 5 height 1
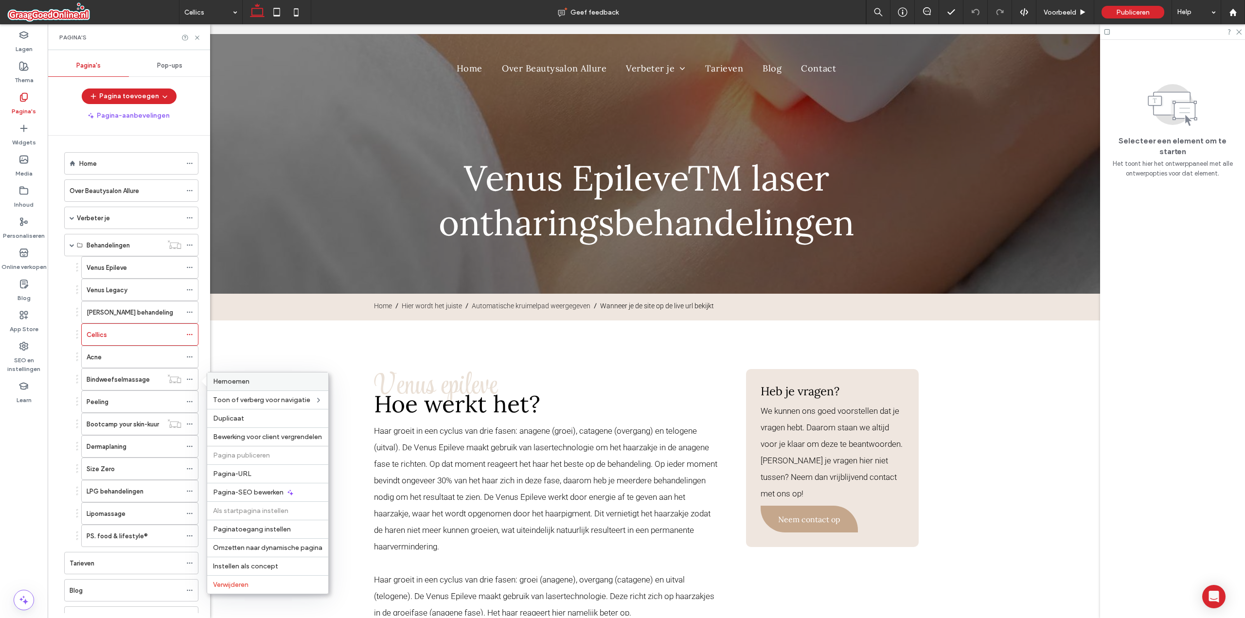
click at [224, 377] on div "Hernoemen" at bounding box center [267, 381] width 121 height 18
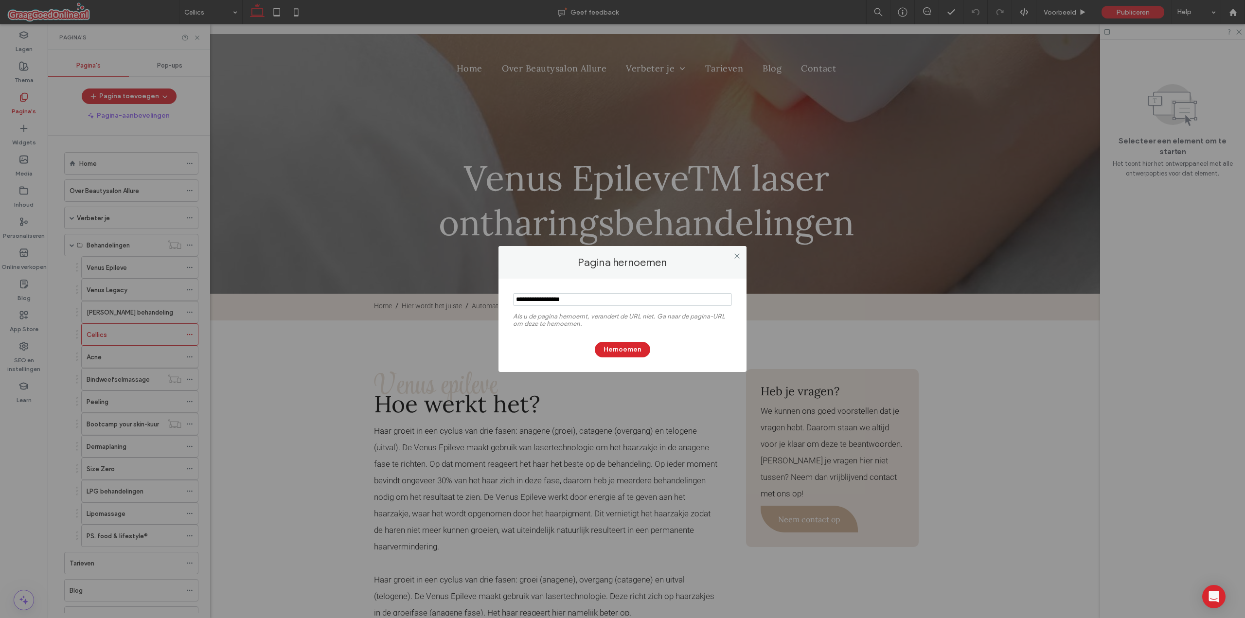
click at [540, 293] on section at bounding box center [622, 300] width 219 height 24
click at [538, 298] on input "notEmpty" at bounding box center [622, 299] width 219 height 13
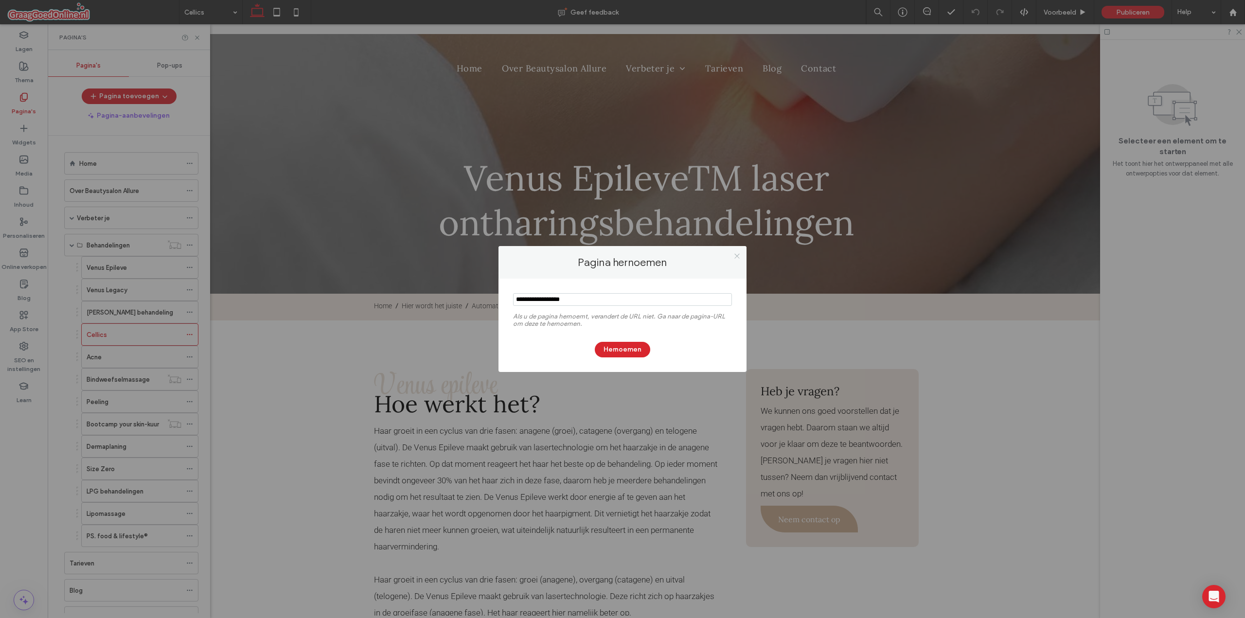
click at [737, 257] on icon at bounding box center [736, 255] width 7 height 7
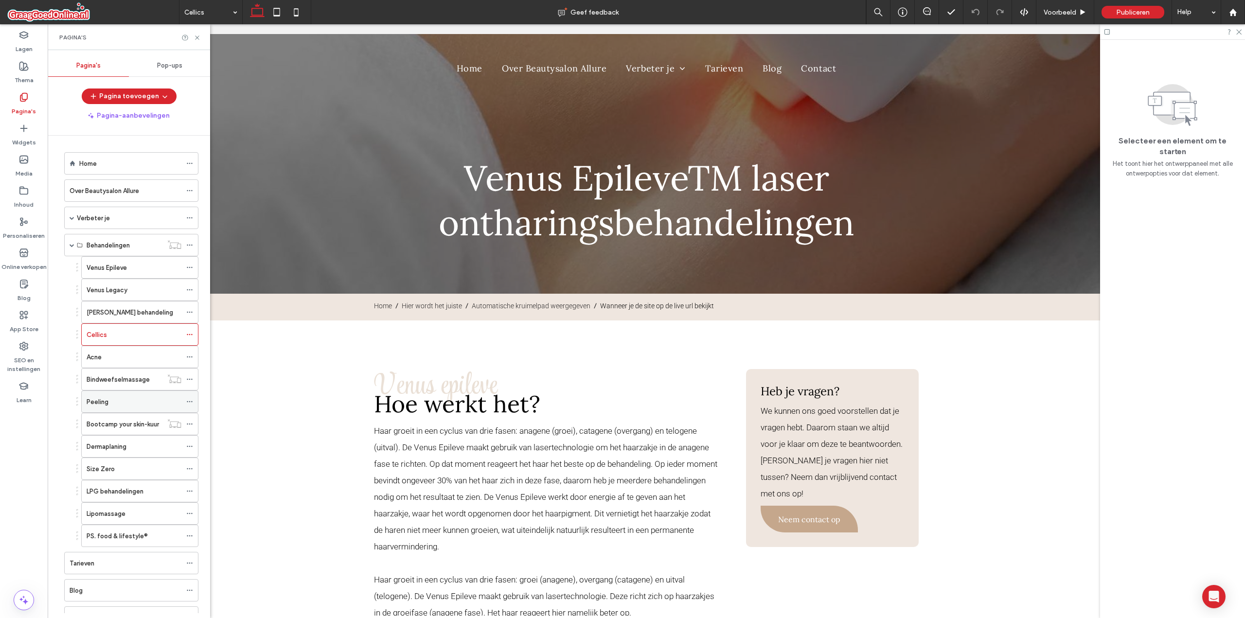
click at [188, 398] on icon at bounding box center [189, 401] width 7 height 7
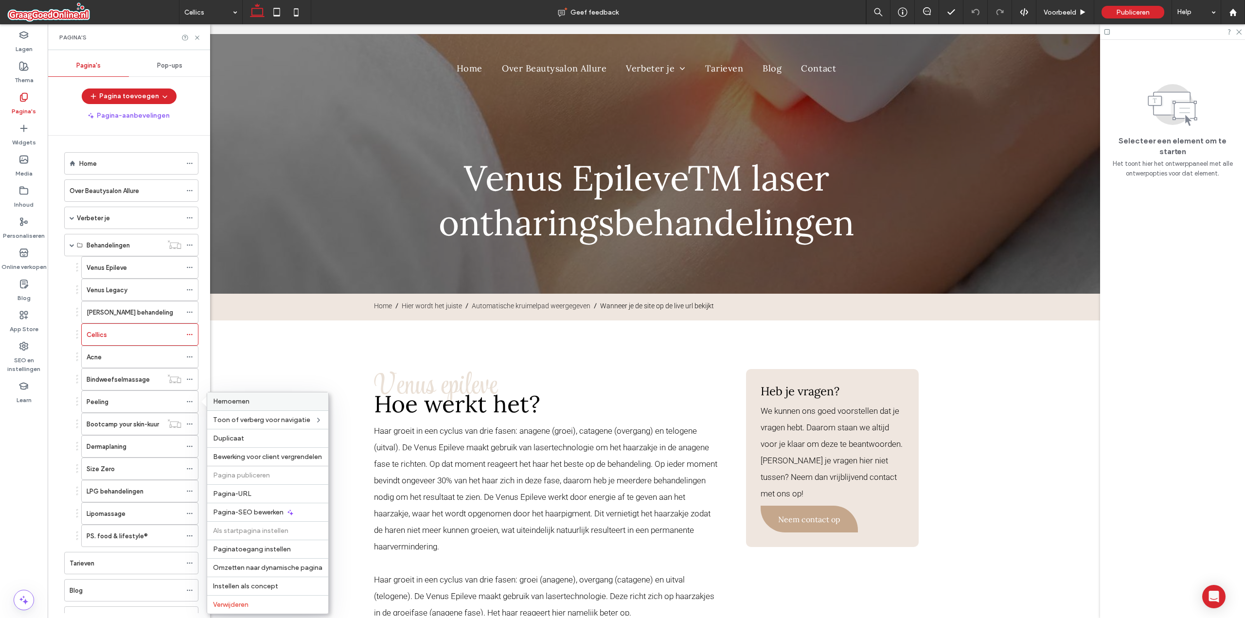
click at [236, 396] on div "Hernoemen" at bounding box center [267, 401] width 121 height 18
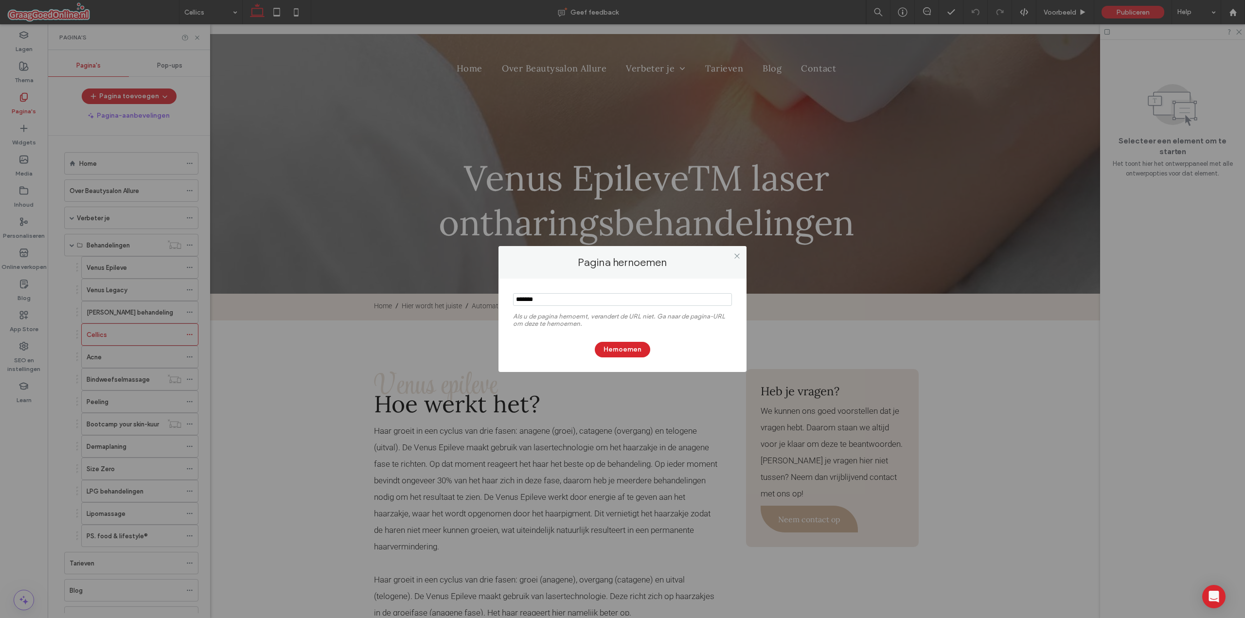
click at [584, 302] on input "notEmpty" at bounding box center [622, 299] width 219 height 13
click at [737, 259] on icon at bounding box center [736, 255] width 7 height 7
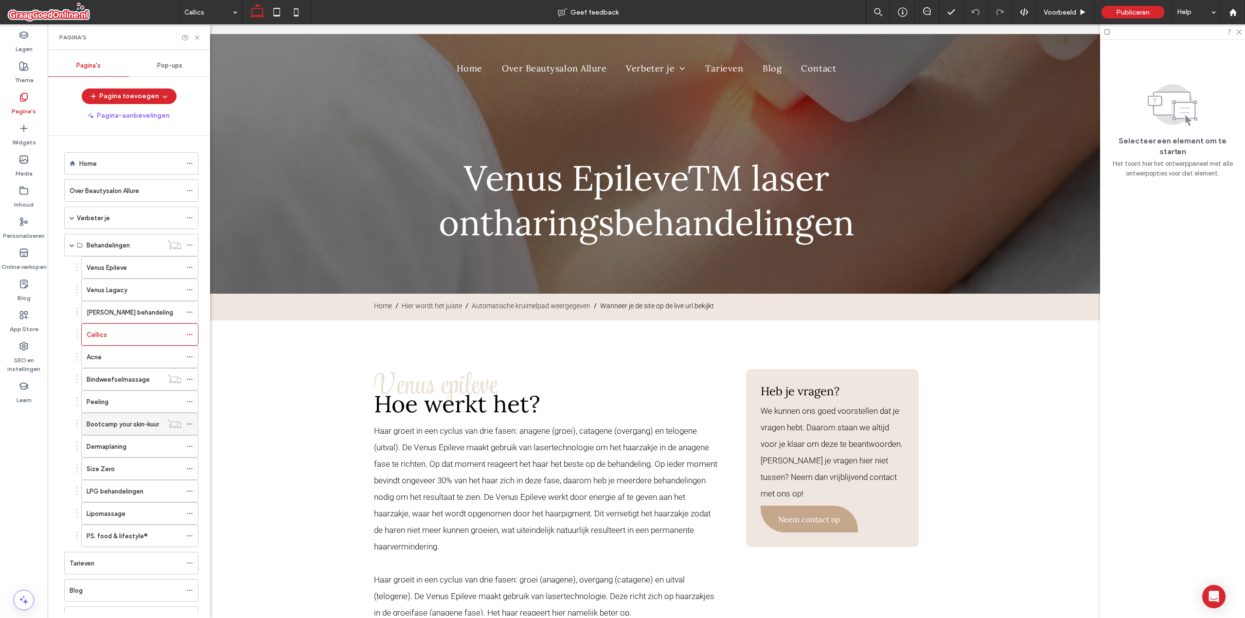
click at [189, 422] on icon at bounding box center [189, 424] width 7 height 7
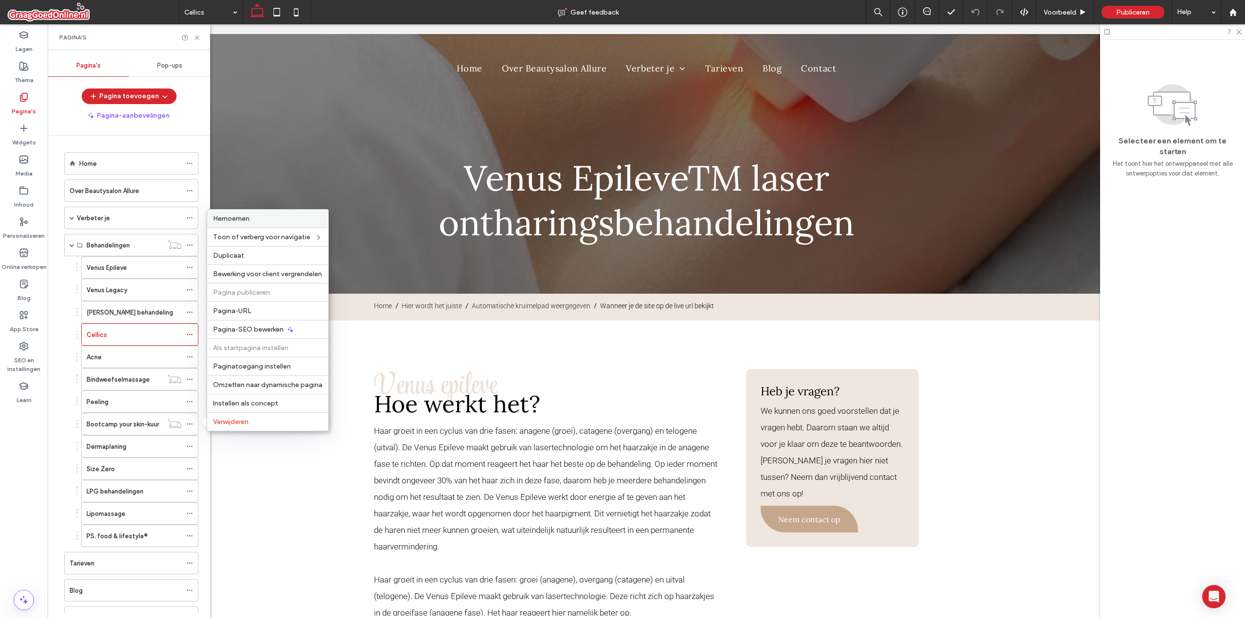
click at [253, 221] on label "Hernoemen" at bounding box center [267, 218] width 109 height 8
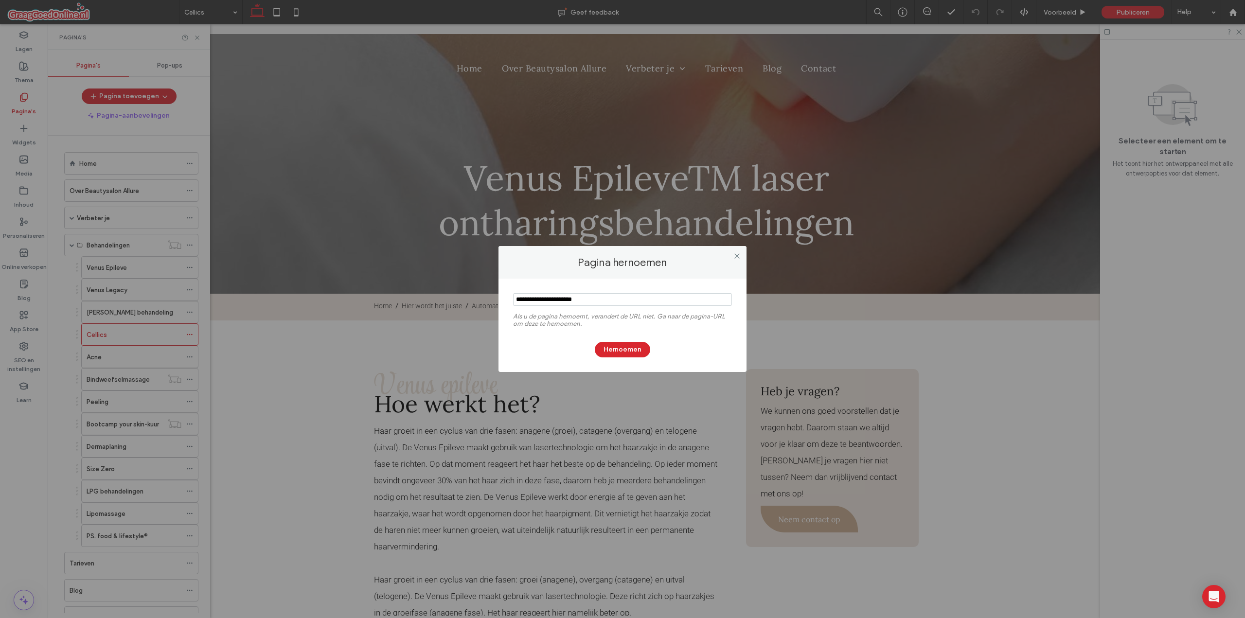
click at [598, 301] on input "notEmpty" at bounding box center [622, 299] width 219 height 13
click at [738, 252] on icon at bounding box center [736, 255] width 7 height 7
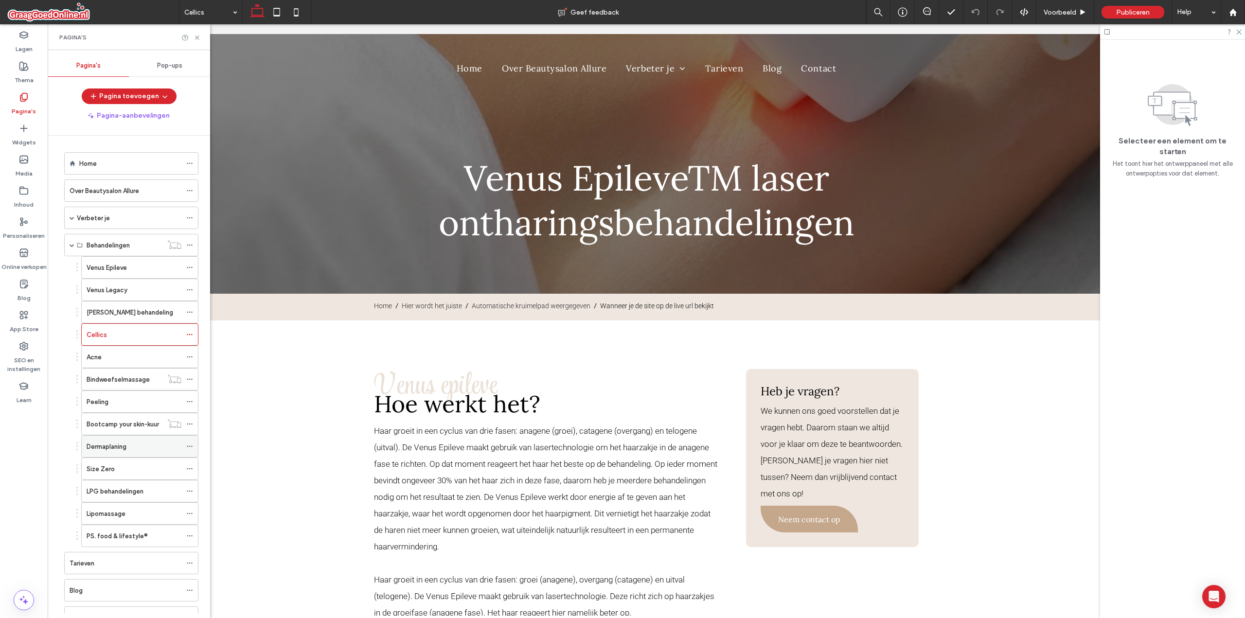
click at [190, 447] on use at bounding box center [189, 446] width 5 height 1
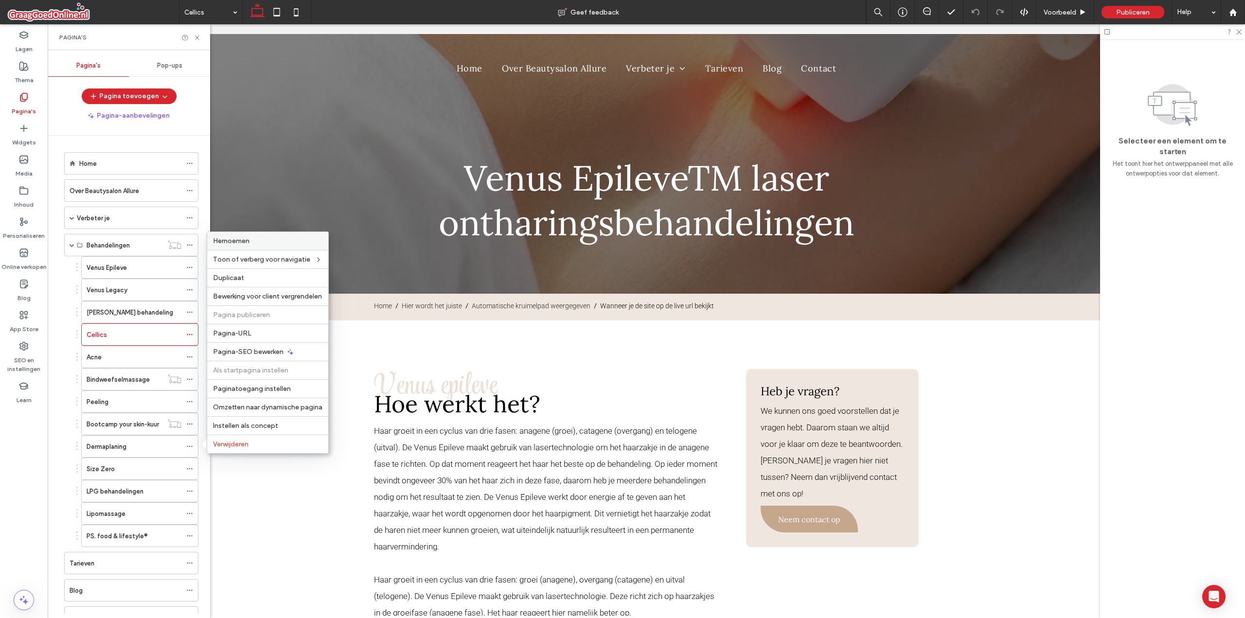
click at [264, 244] on label "Hernoemen" at bounding box center [267, 241] width 109 height 8
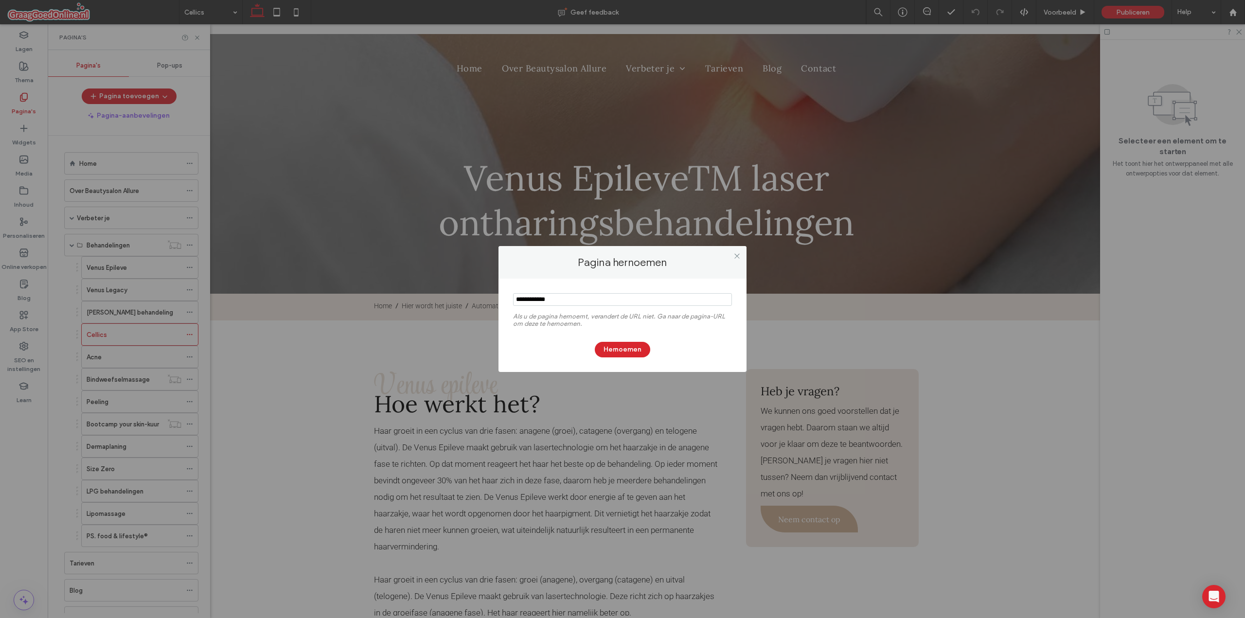
click at [559, 296] on input "notEmpty" at bounding box center [622, 299] width 219 height 13
click at [737, 255] on icon at bounding box center [736, 255] width 7 height 7
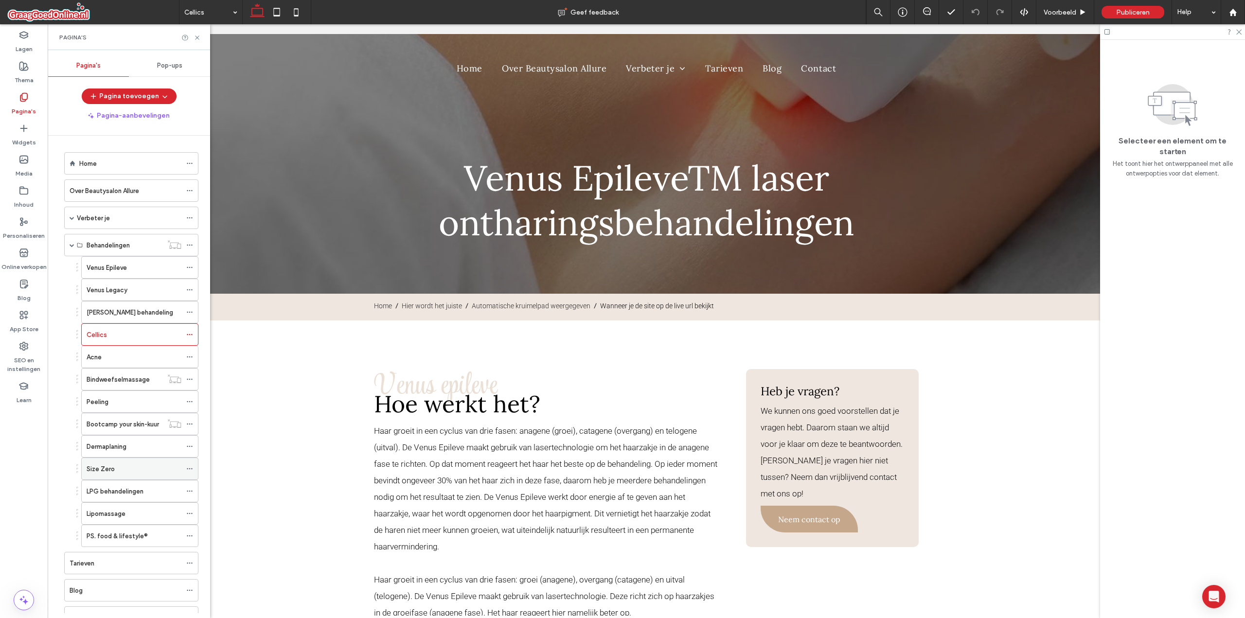
click at [189, 467] on icon at bounding box center [189, 468] width 7 height 7
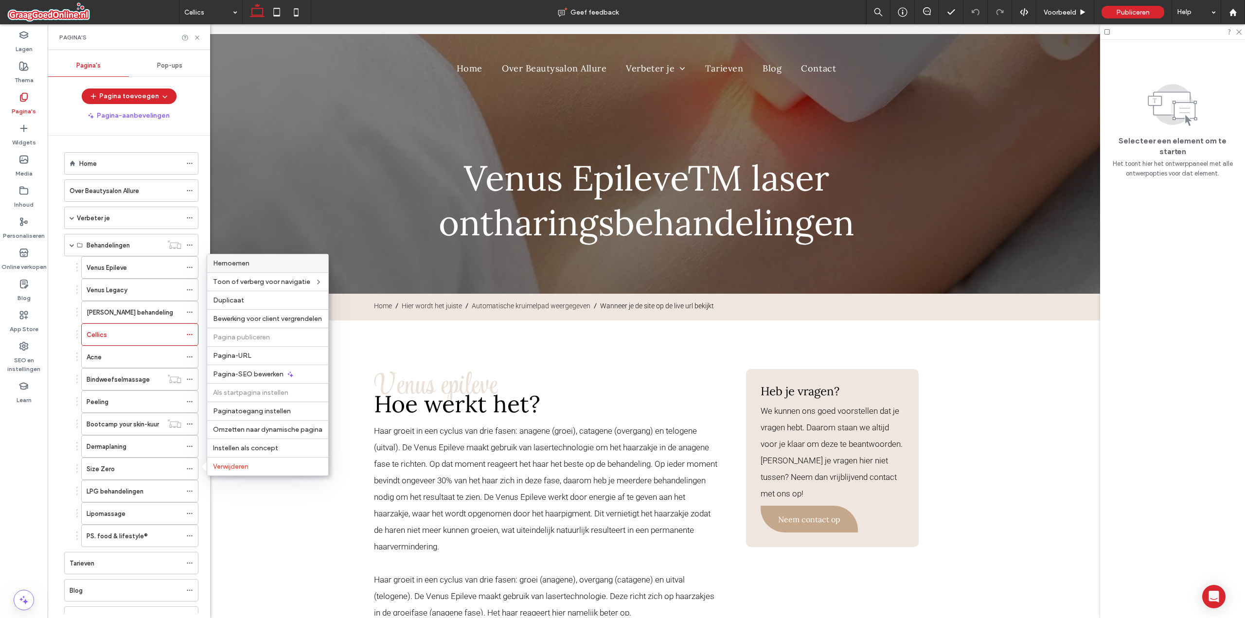
click at [249, 262] on span "Hernoemen" at bounding box center [231, 263] width 36 height 8
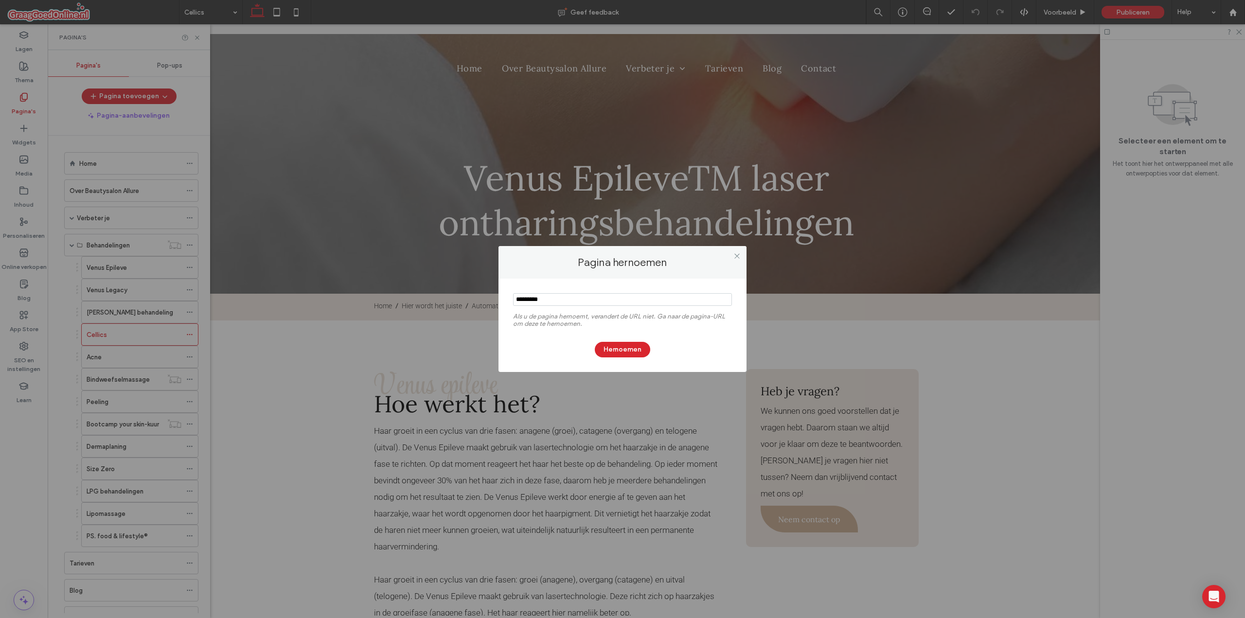
click at [572, 303] on input "notEmpty" at bounding box center [622, 299] width 219 height 13
click at [738, 258] on icon at bounding box center [736, 255] width 7 height 7
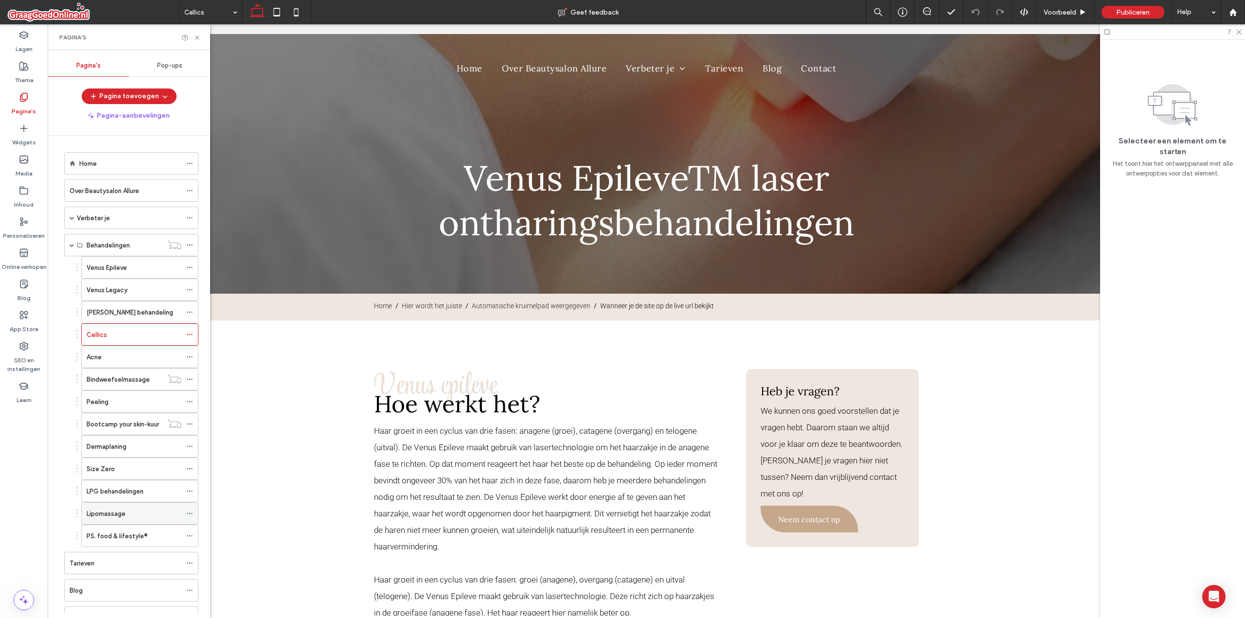
click at [188, 514] on icon at bounding box center [189, 513] width 7 height 7
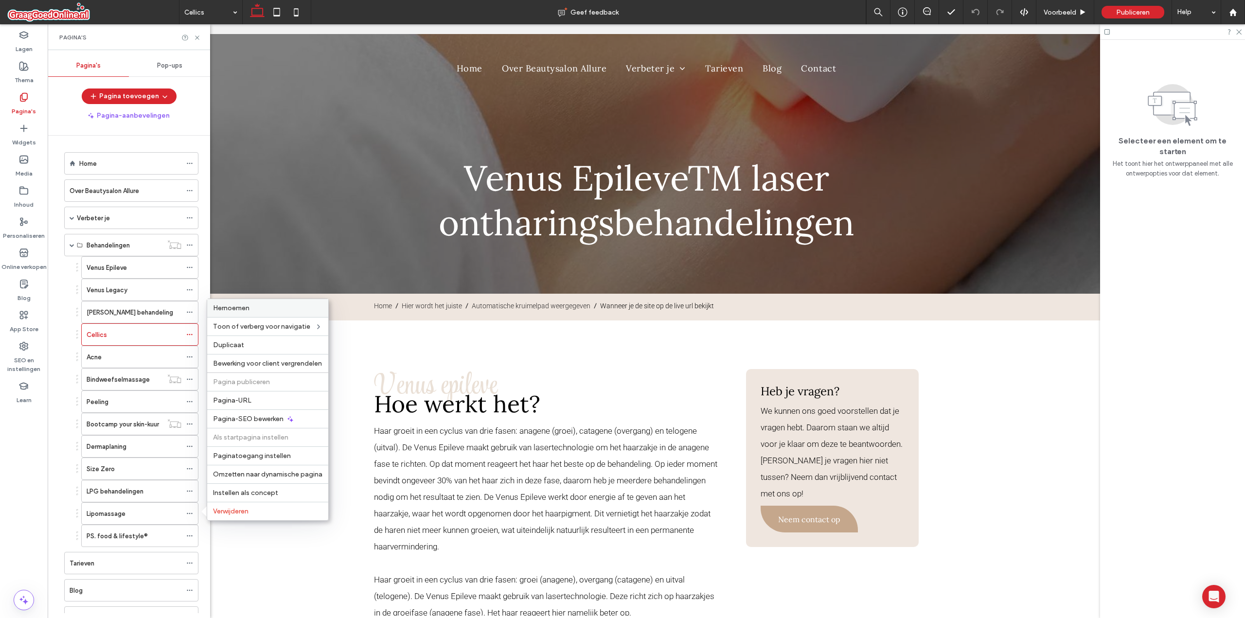
click at [242, 310] on span "Hernoemen" at bounding box center [231, 308] width 36 height 8
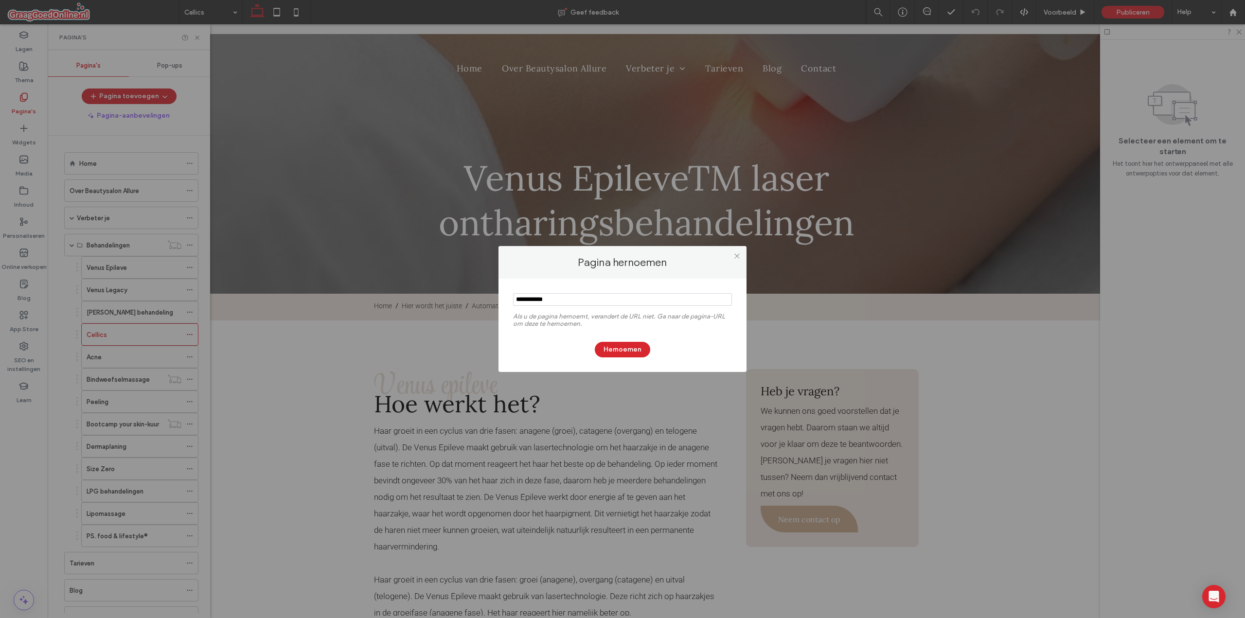
click at [569, 298] on input "notEmpty" at bounding box center [622, 299] width 219 height 13
click at [736, 253] on icon at bounding box center [736, 255] width 7 height 7
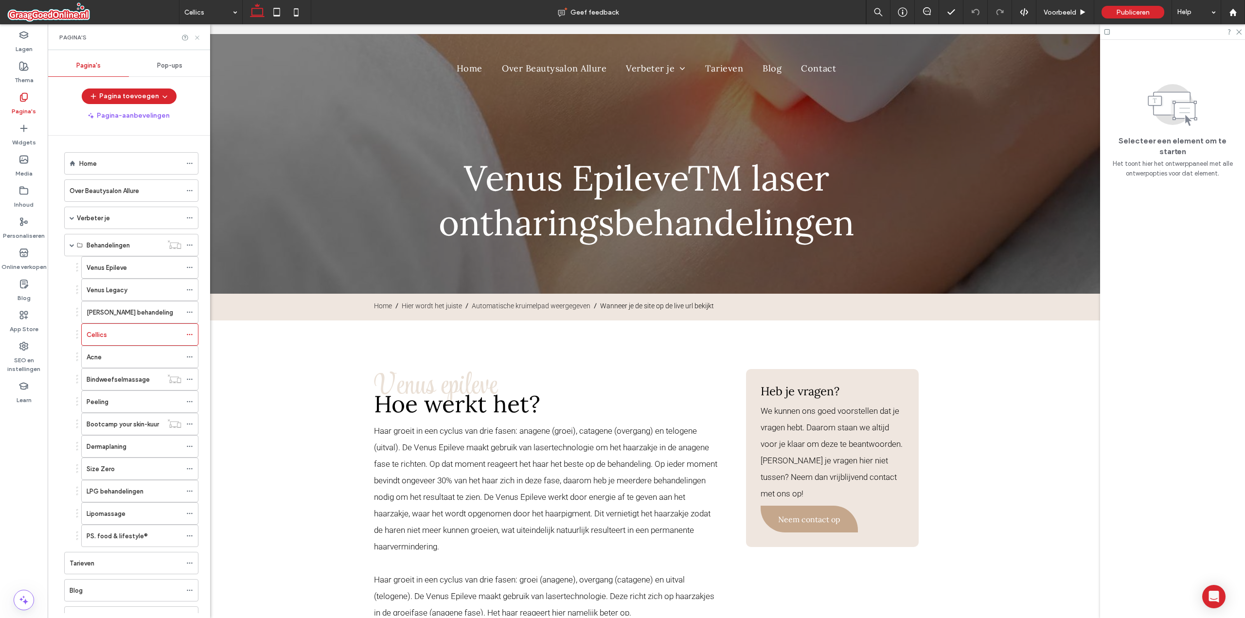
click at [197, 35] on icon at bounding box center [197, 37] width 7 height 7
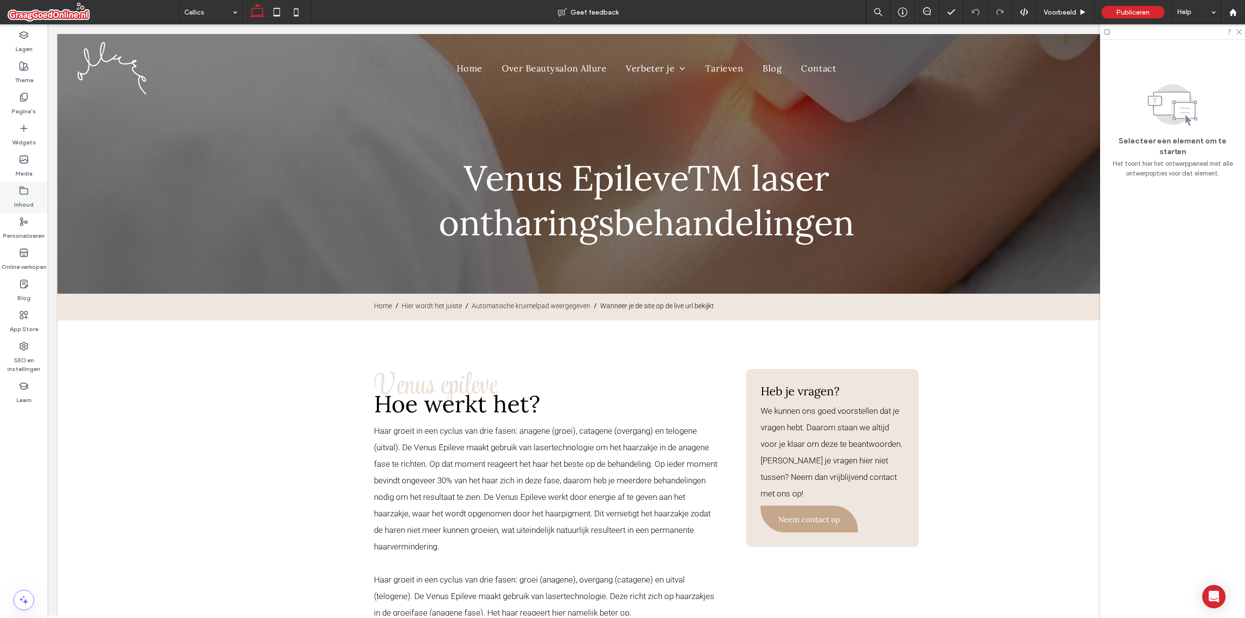
click at [30, 197] on label "Inhoud" at bounding box center [23, 202] width 19 height 14
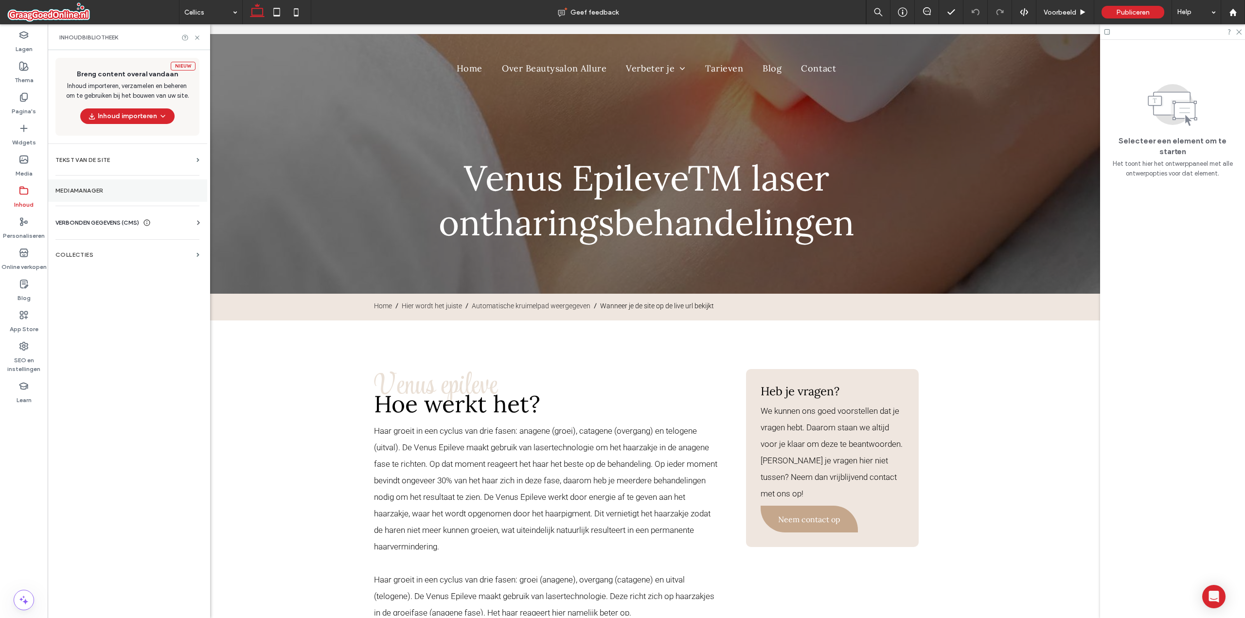
click at [93, 180] on section "Mediamanager" at bounding box center [127, 190] width 159 height 22
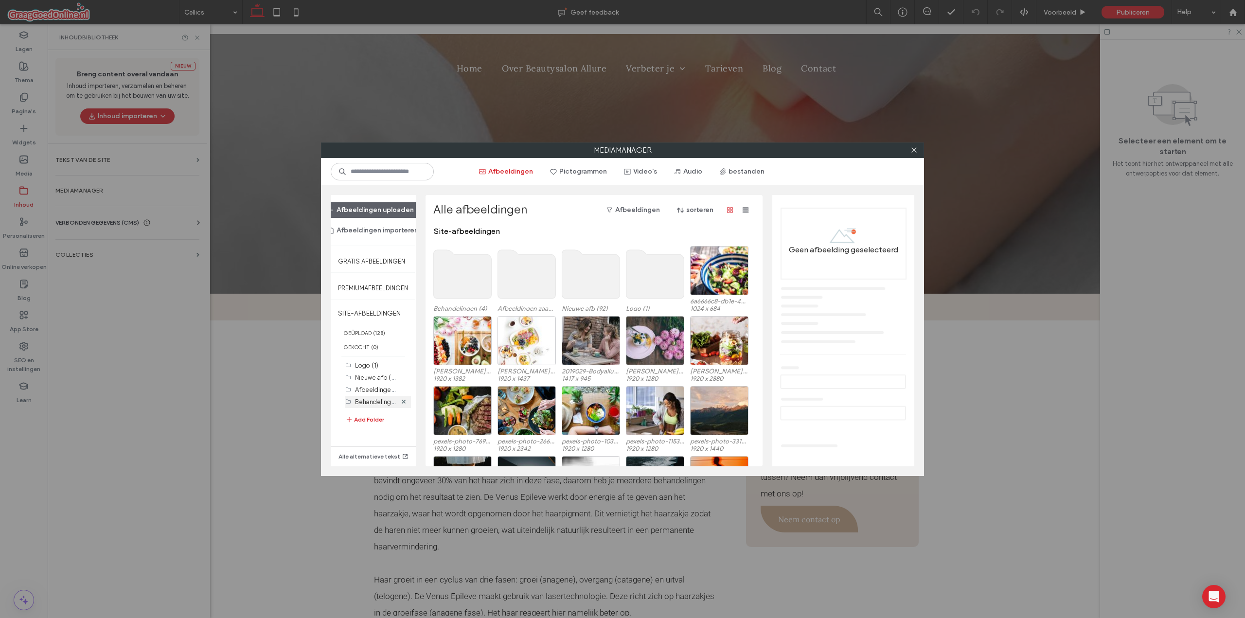
click at [372, 405] on label "Behandelingen (4)" at bounding box center [381, 401] width 53 height 9
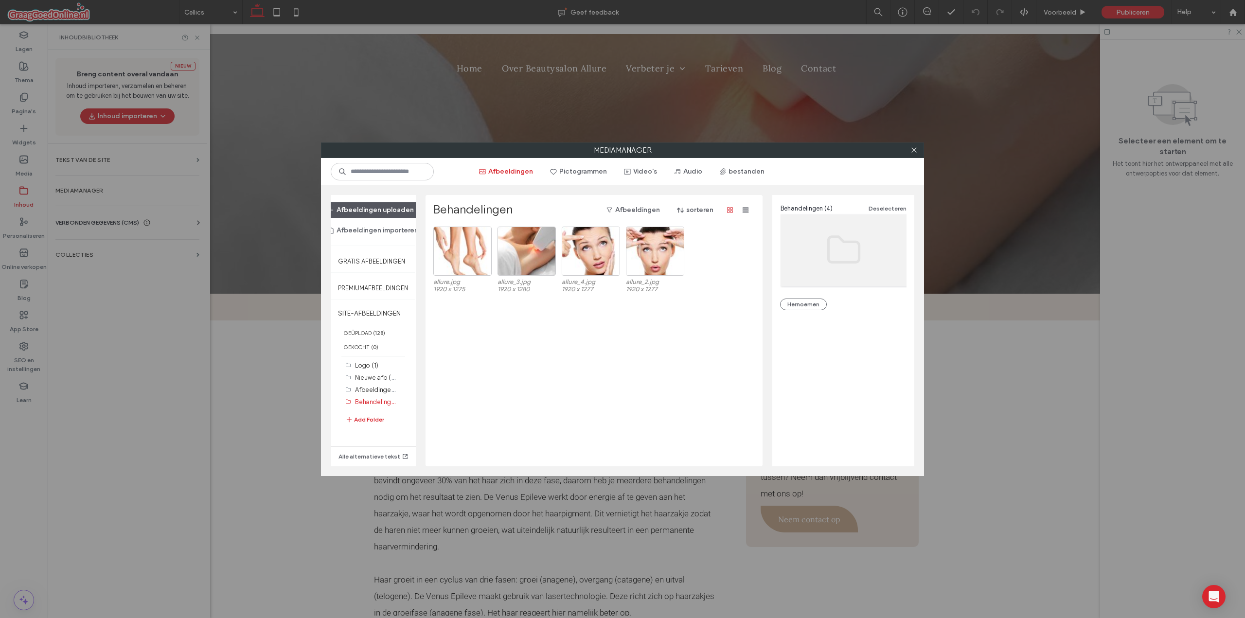
click at [371, 210] on button "Afbeeldingen uploaden" at bounding box center [371, 210] width 104 height 16
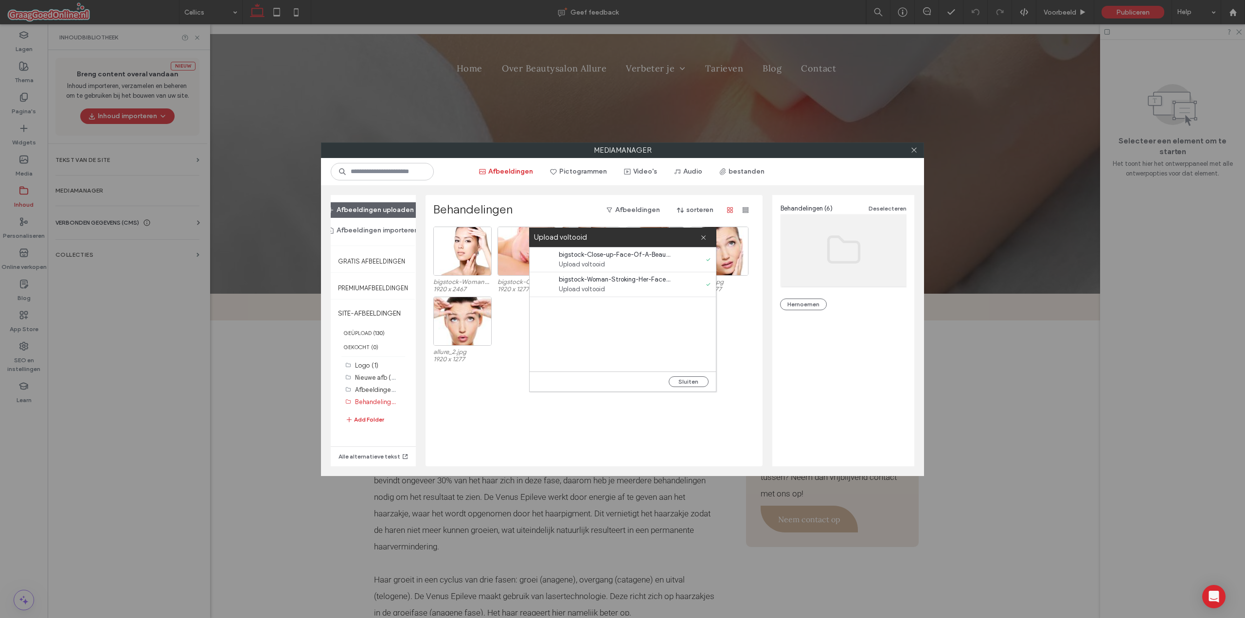
click at [680, 374] on div "Sluiten" at bounding box center [623, 381] width 186 height 20
click at [681, 378] on button "Sluiten" at bounding box center [689, 381] width 40 height 11
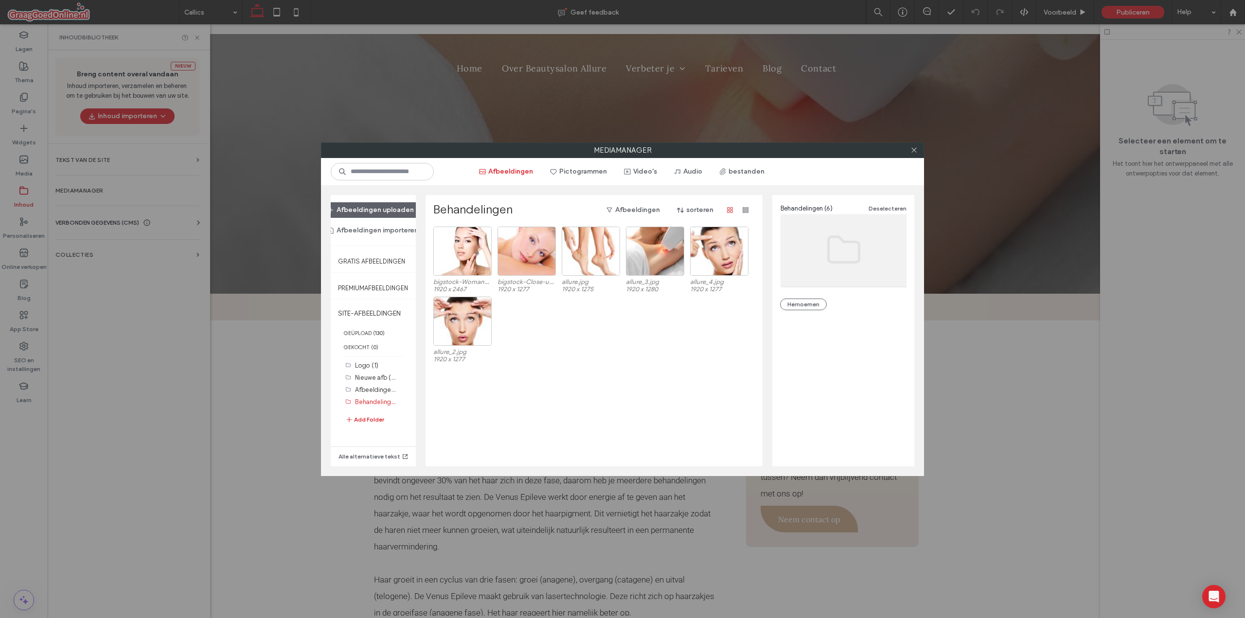
click at [909, 150] on div at bounding box center [913, 150] width 15 height 15
click at [917, 152] on icon at bounding box center [913, 149] width 7 height 7
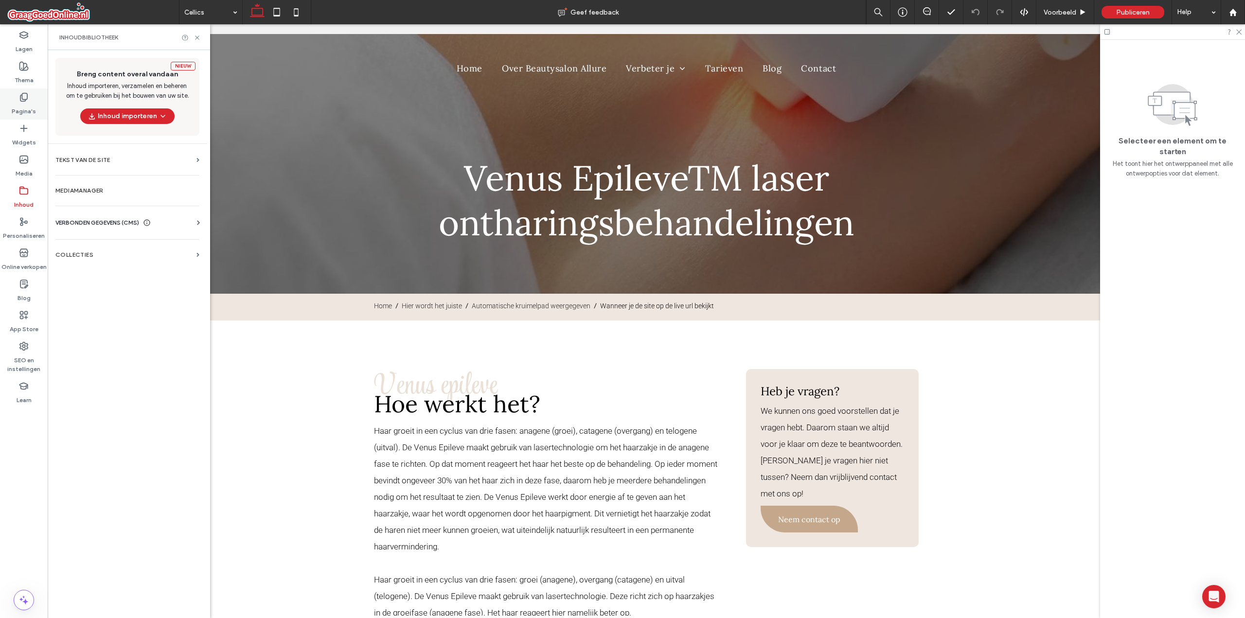
click at [30, 106] on label "Pagina's" at bounding box center [24, 109] width 24 height 14
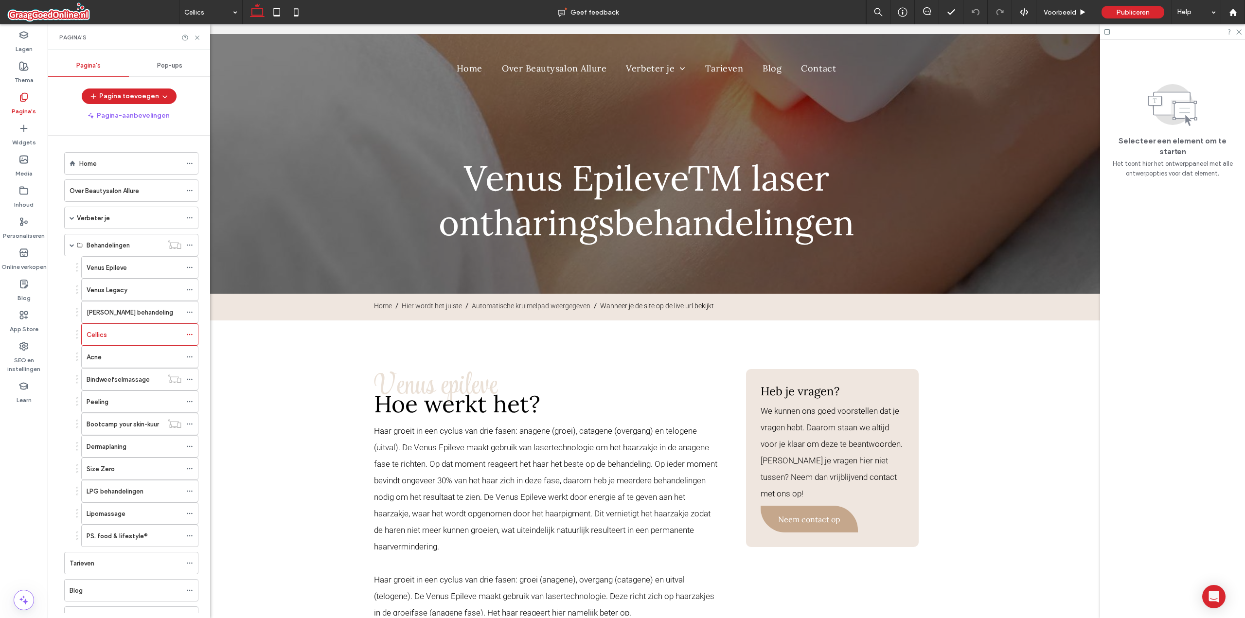
click at [113, 399] on div "Peeling" at bounding box center [134, 402] width 95 height 10
click at [197, 41] on div "Pagina's" at bounding box center [129, 37] width 162 height 26
click at [196, 40] on icon at bounding box center [197, 37] width 7 height 7
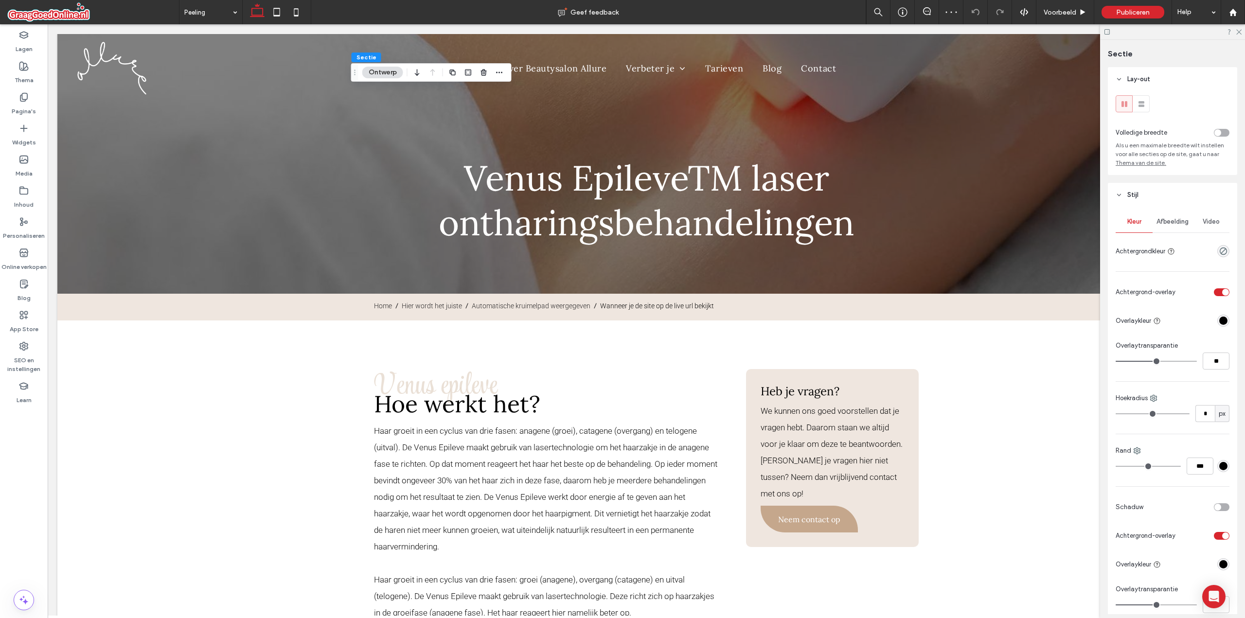
click at [1169, 229] on div "Afbeelding" at bounding box center [1172, 221] width 40 height 21
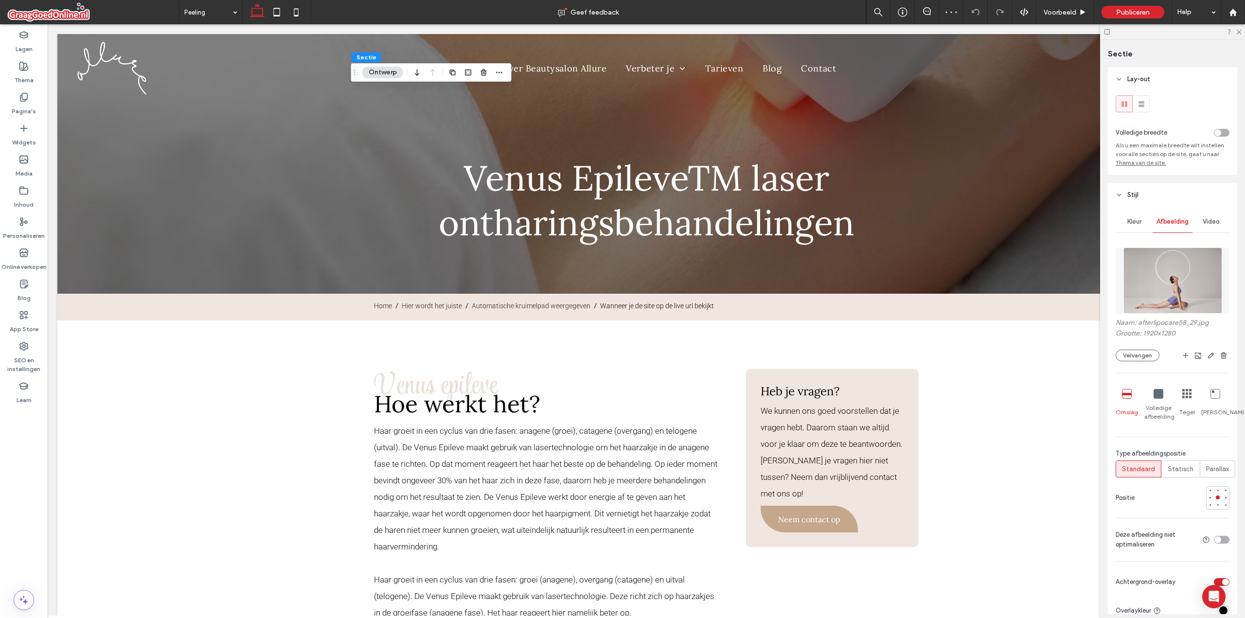
click at [1140, 349] on div "Naam: afterlipocare58_29.jpg Grootte: 1920x1280 Vervangen" at bounding box center [1172, 339] width 114 height 43
click at [1138, 353] on button "Vervangen" at bounding box center [1137, 356] width 44 height 12
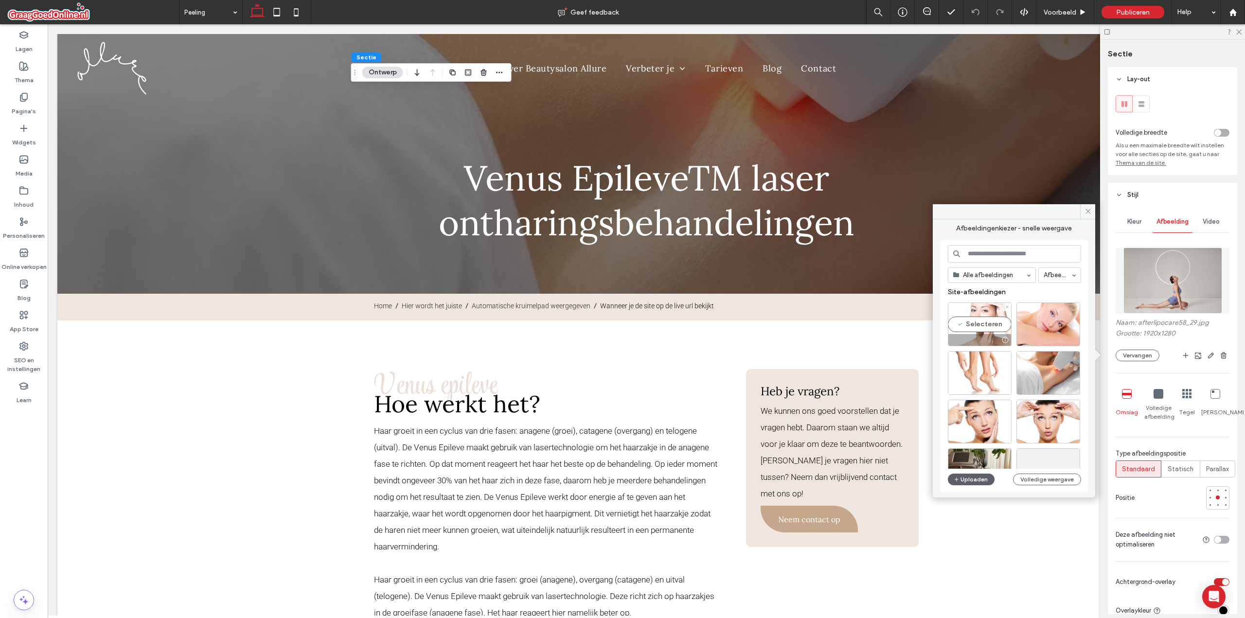
click at [973, 321] on div "Selecteren" at bounding box center [980, 324] width 64 height 44
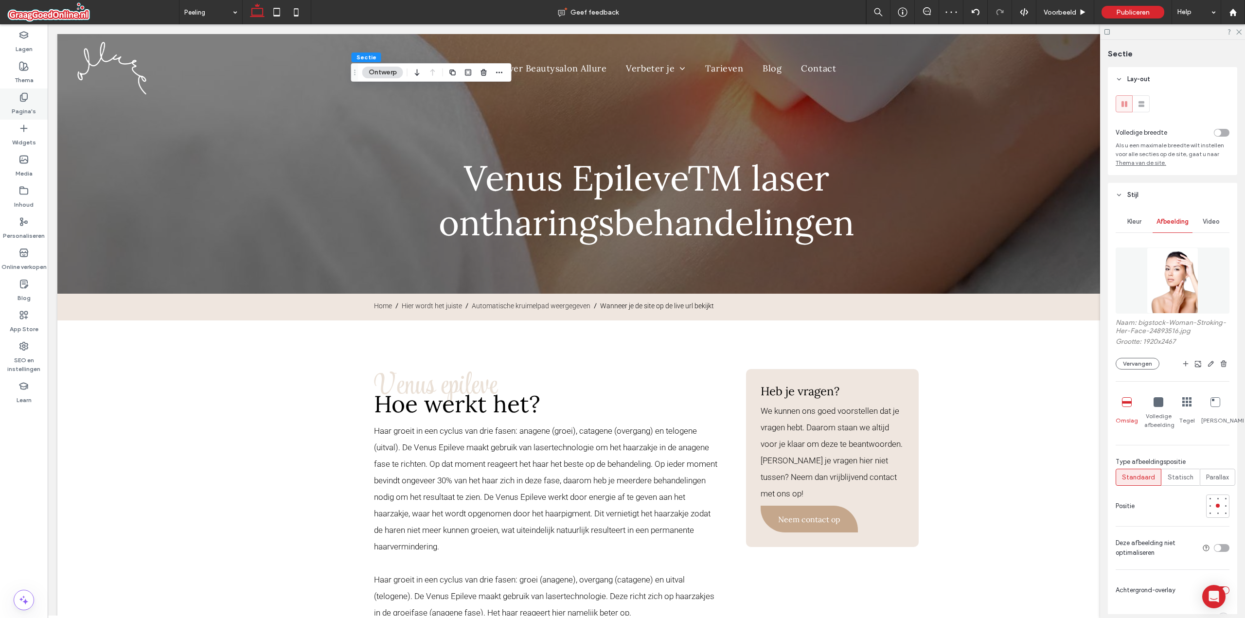
click at [19, 100] on icon at bounding box center [24, 97] width 10 height 10
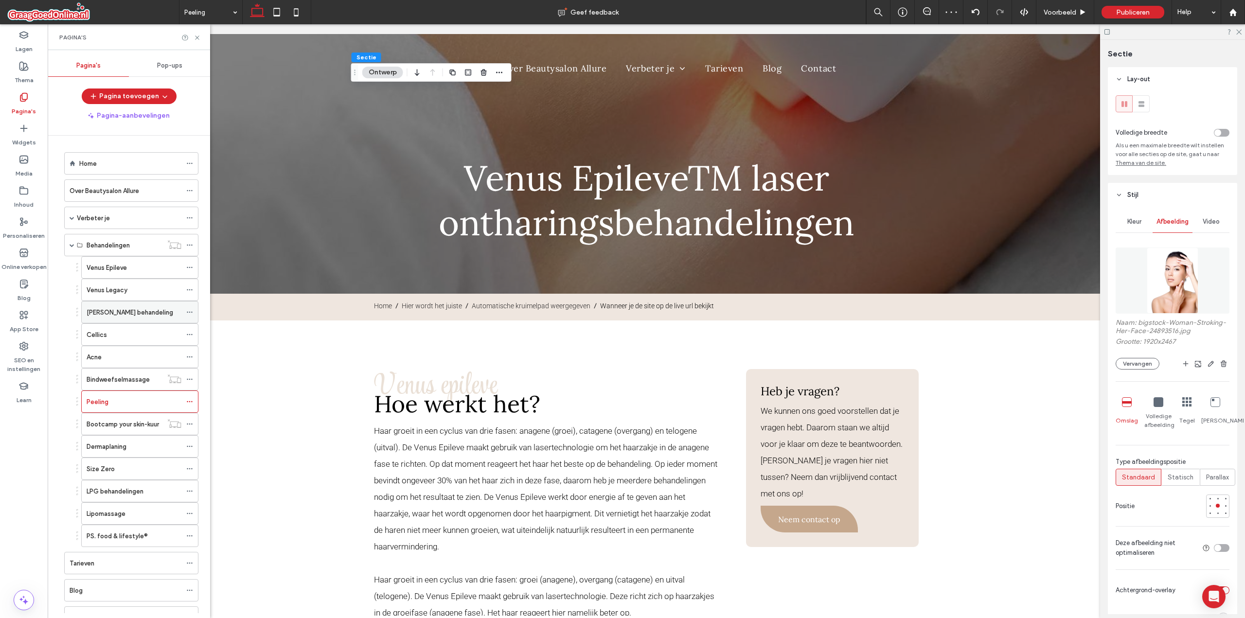
click at [124, 318] on div "Hannah behandeling" at bounding box center [134, 311] width 95 height 21
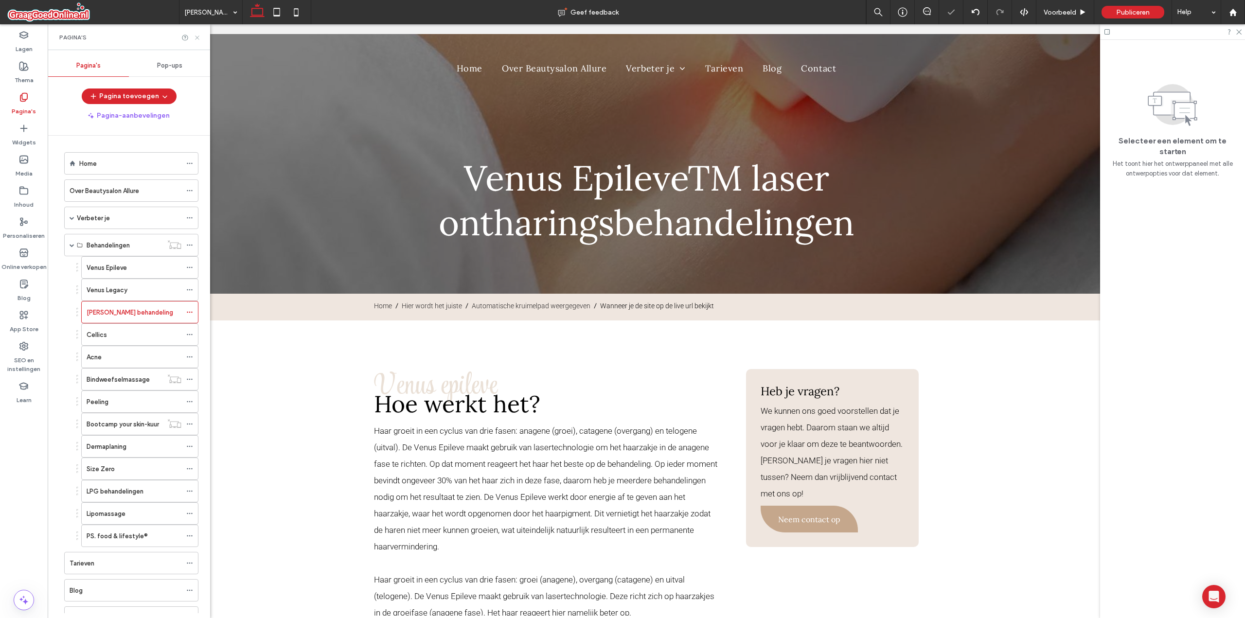
click at [196, 41] on icon at bounding box center [197, 37] width 7 height 7
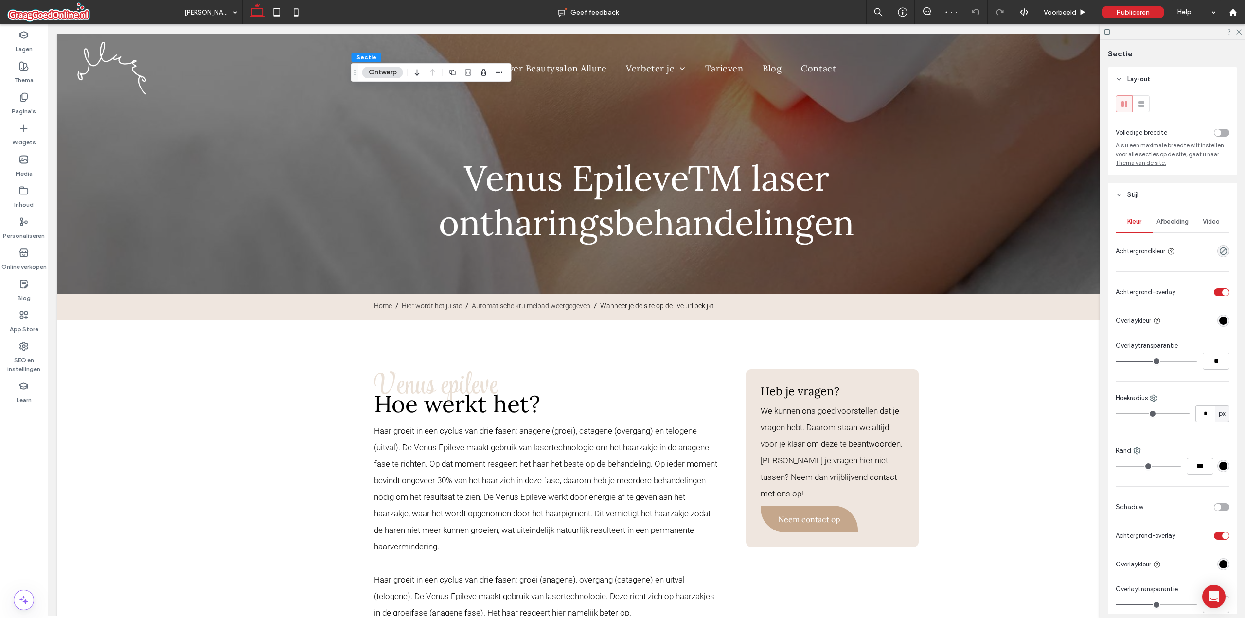
click at [1178, 215] on div "Afbeelding" at bounding box center [1172, 221] width 40 height 21
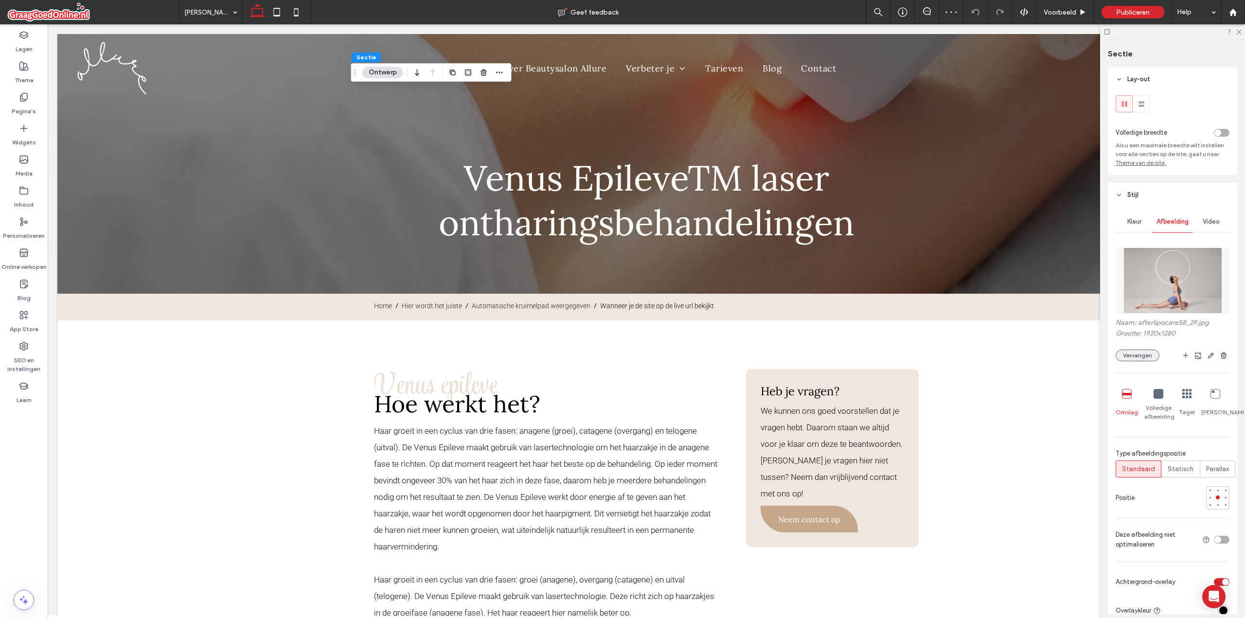
click at [1142, 360] on button "Vervangen" at bounding box center [1137, 356] width 44 height 12
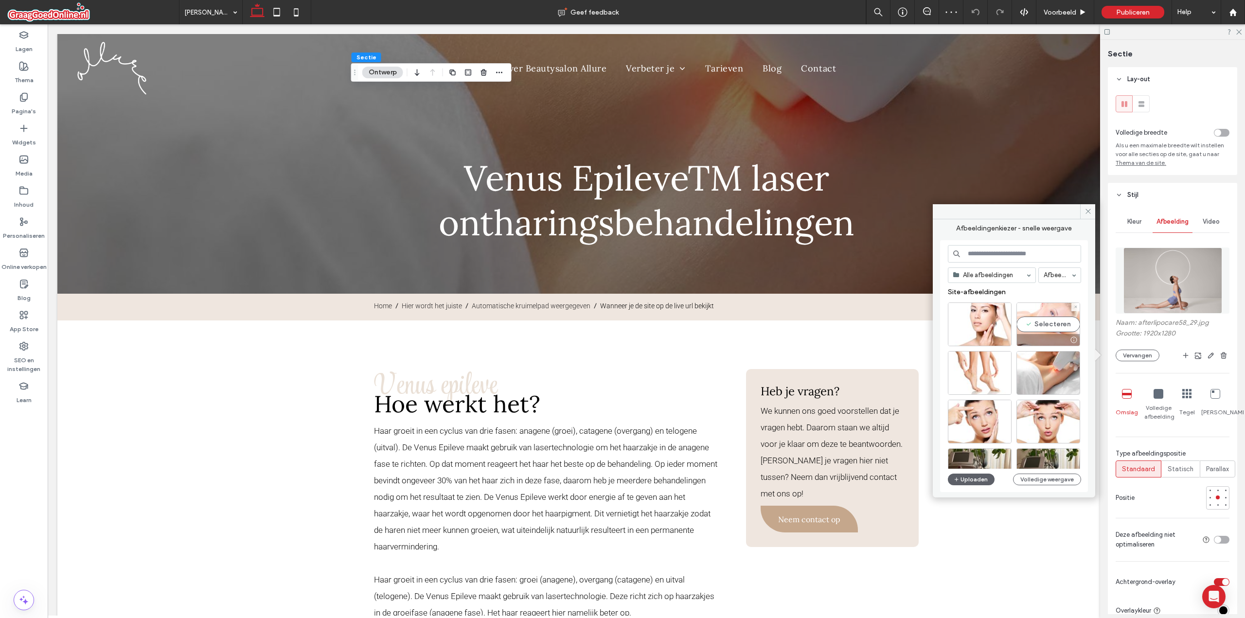
click at [1064, 328] on div "Selecteren" at bounding box center [1048, 324] width 64 height 44
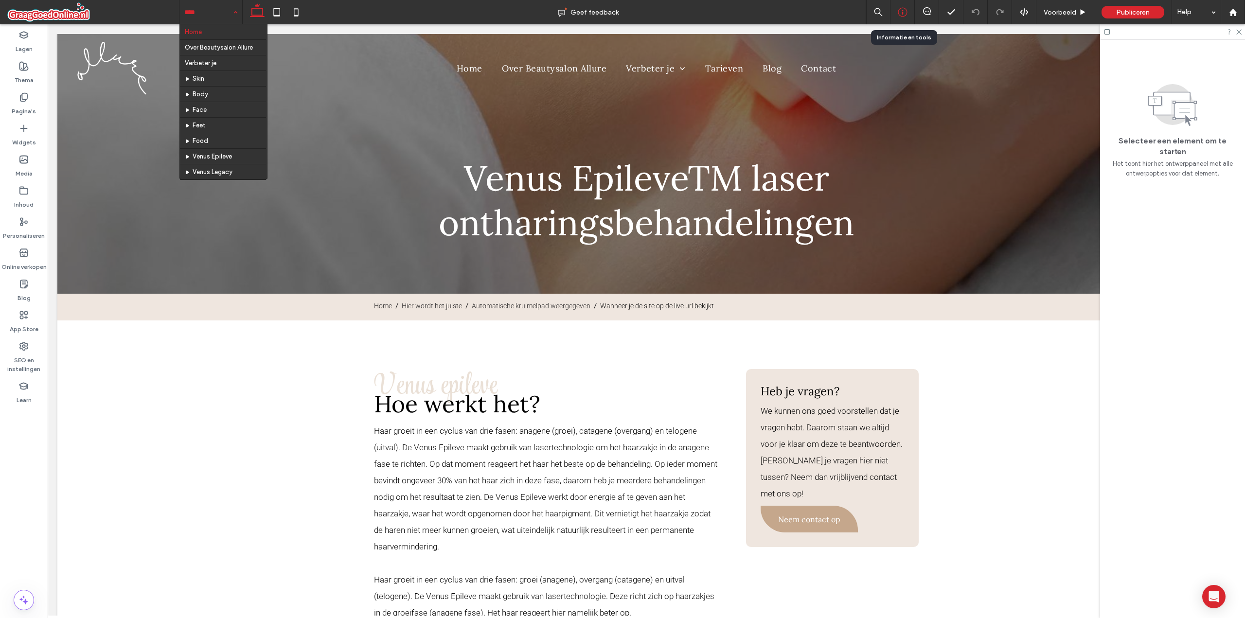
click at [911, 10] on div at bounding box center [902, 12] width 24 height 10
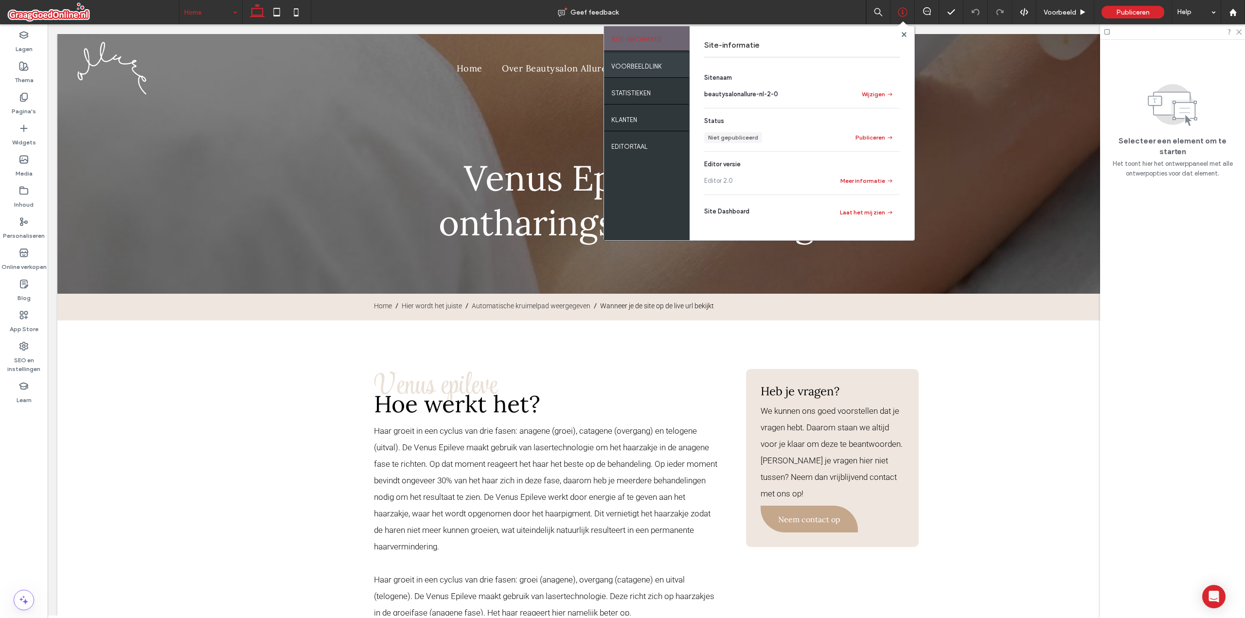
click at [660, 62] on label "VOORBEELDLINK" at bounding box center [636, 64] width 51 height 12
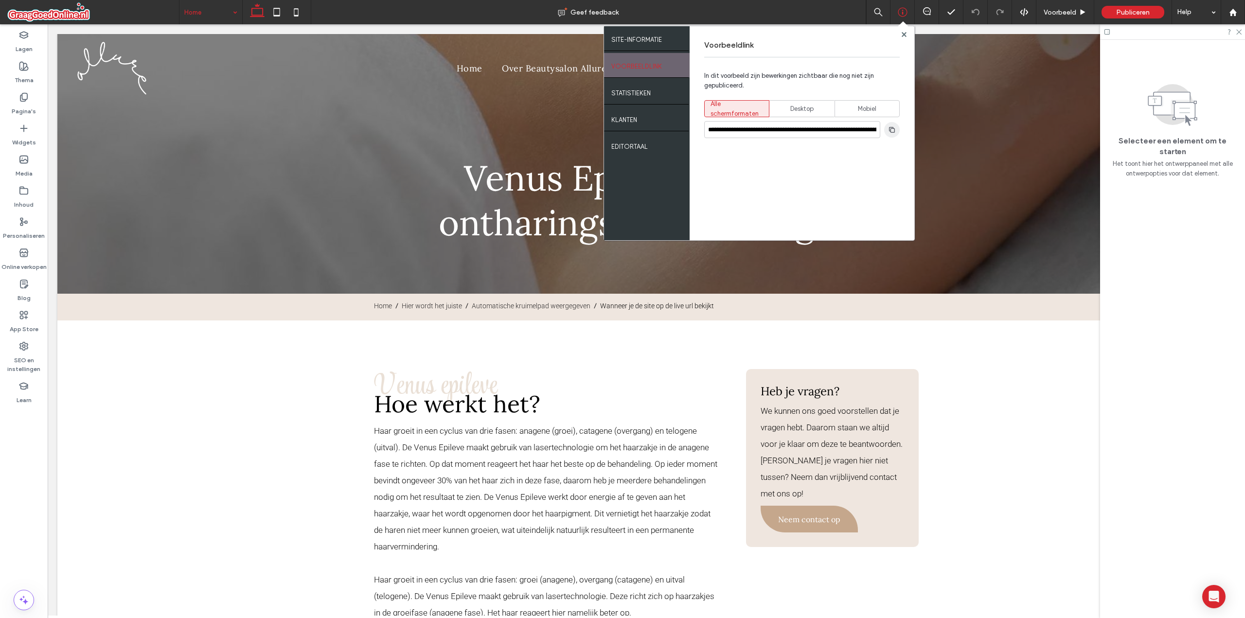
click at [889, 124] on span "button" at bounding box center [892, 130] width 16 height 16
click at [905, 35] on use at bounding box center [903, 34] width 5 height 5
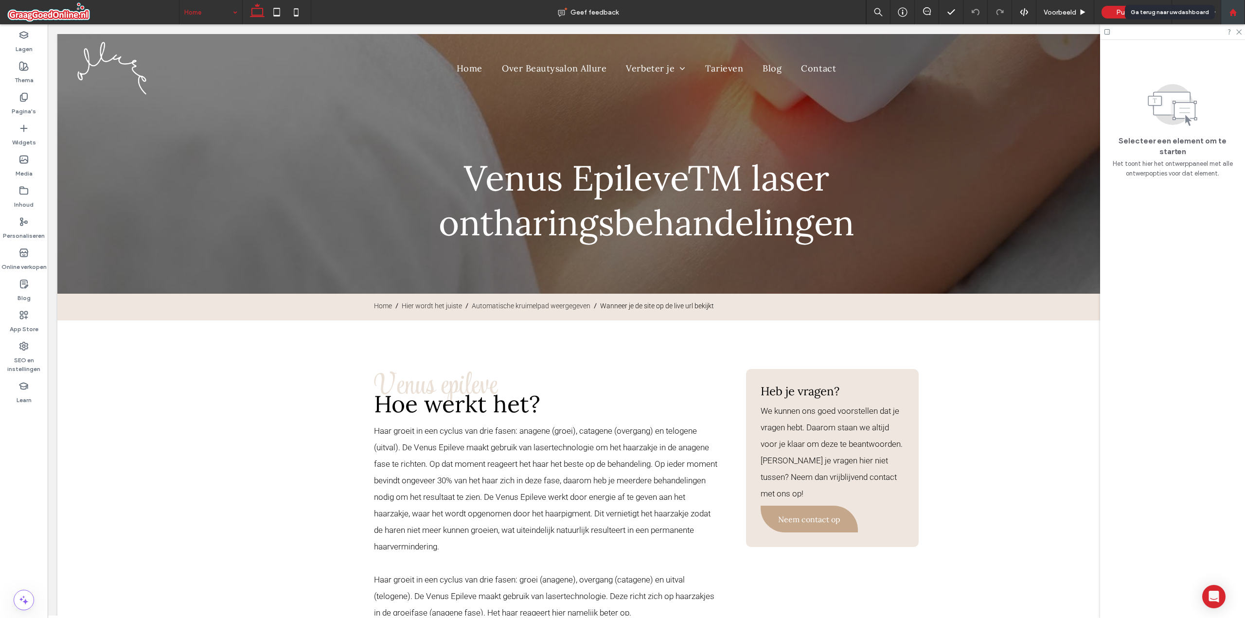
click at [1231, 4] on div at bounding box center [1232, 12] width 24 height 24
